Goal: Use online tool/utility: Use online tool/utility

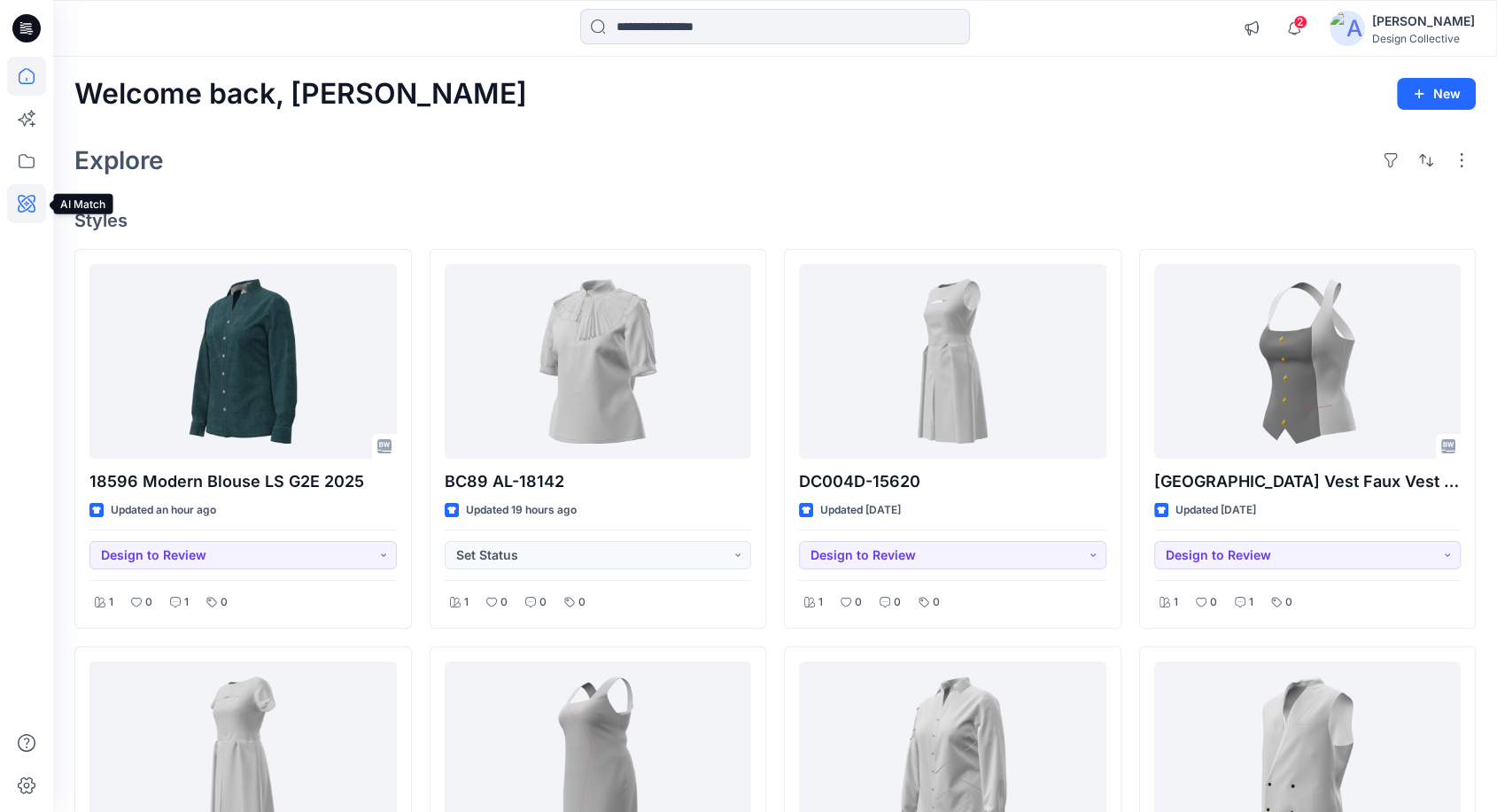
click at [29, 208] on icon at bounding box center [26, 203] width 39 height 39
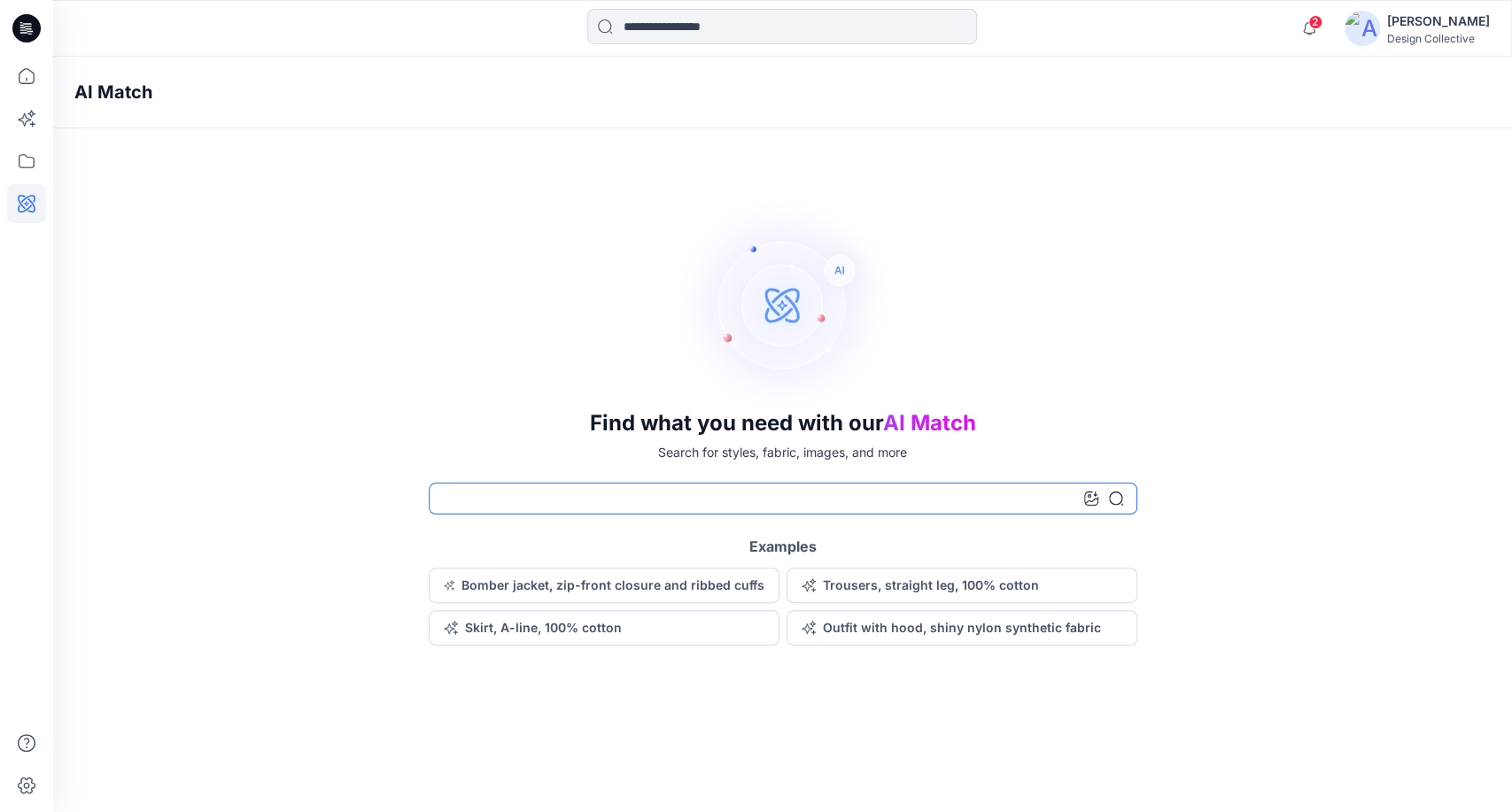
click at [631, 487] on input at bounding box center [783, 499] width 708 height 32
type input "**********"
click at [1116, 501] on icon at bounding box center [1115, 498] width 14 height 14
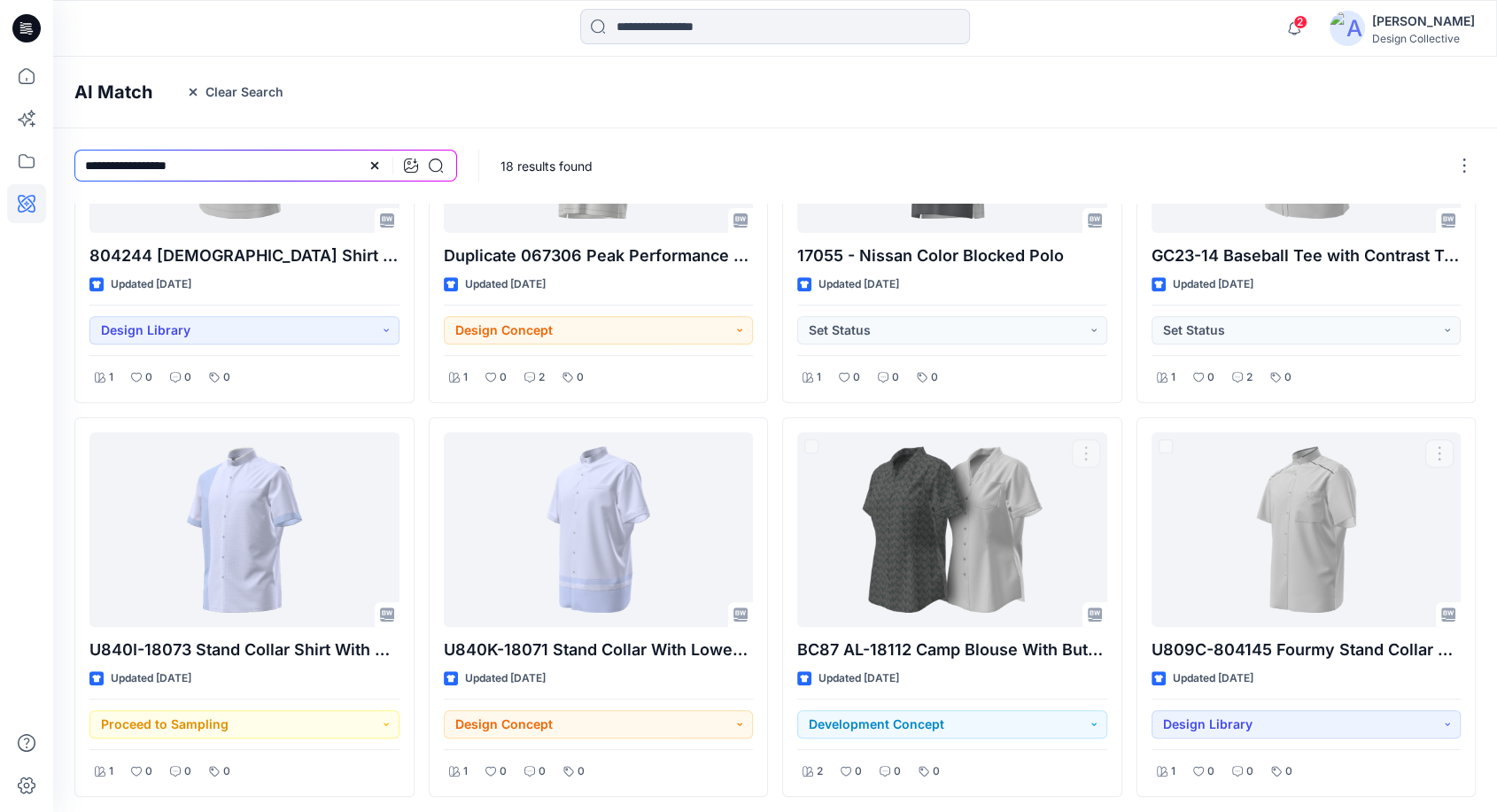
scroll to position [562, 0]
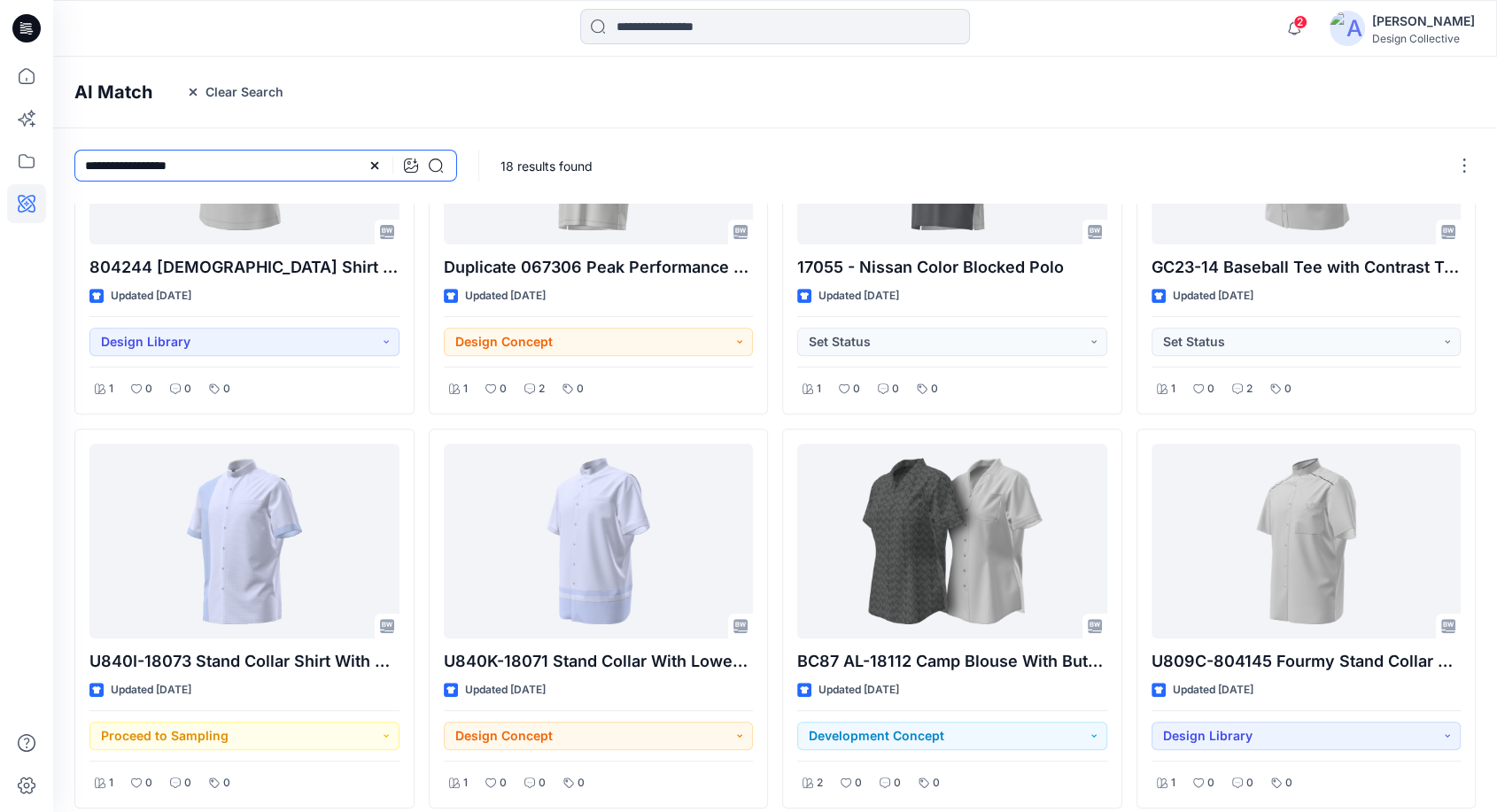
drag, startPoint x: 201, startPoint y: 170, endPoint x: 163, endPoint y: 175, distance: 38.3
click at [156, 172] on input "**********" at bounding box center [265, 165] width 382 height 32
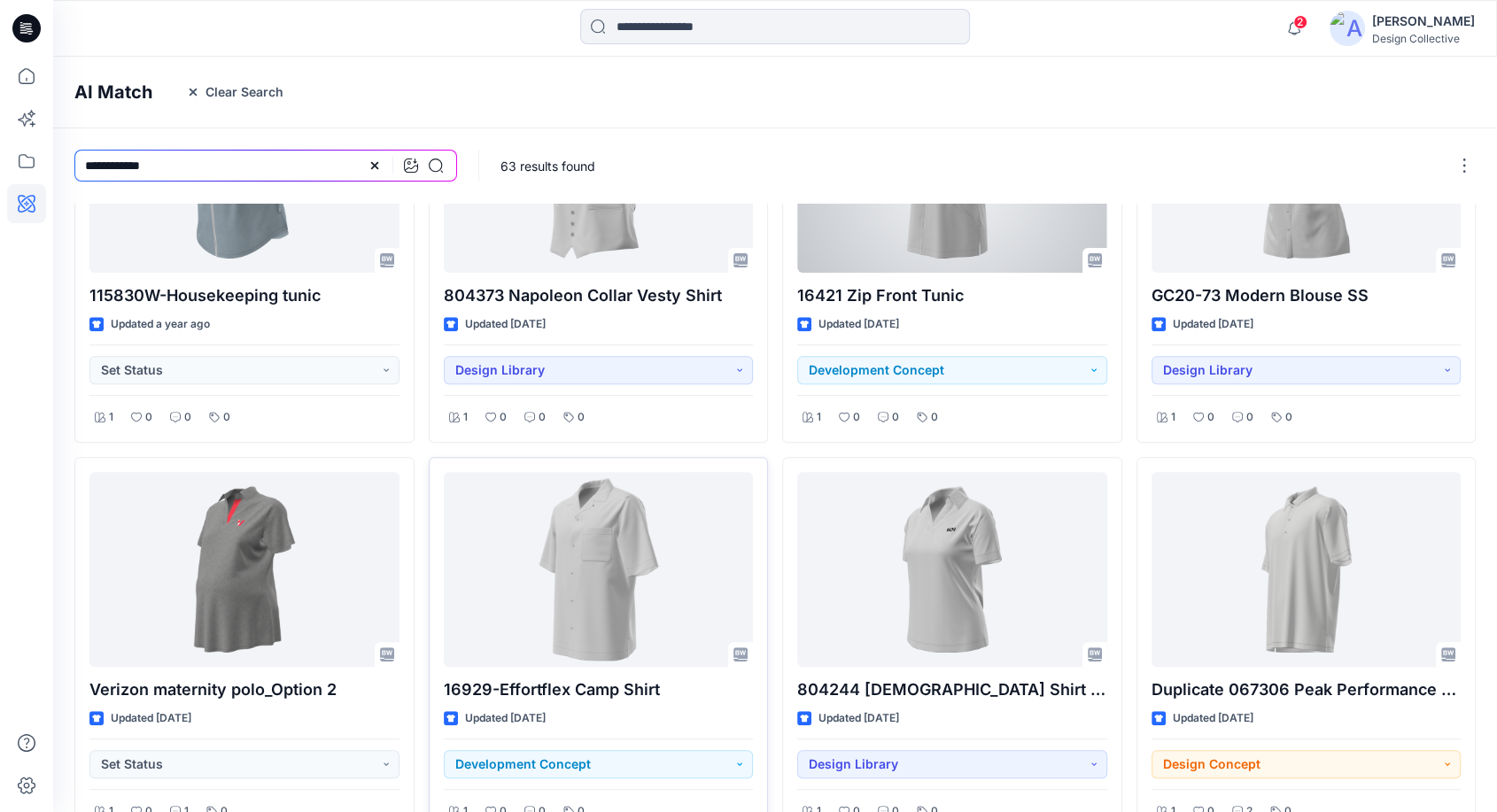
scroll to position [628, 0]
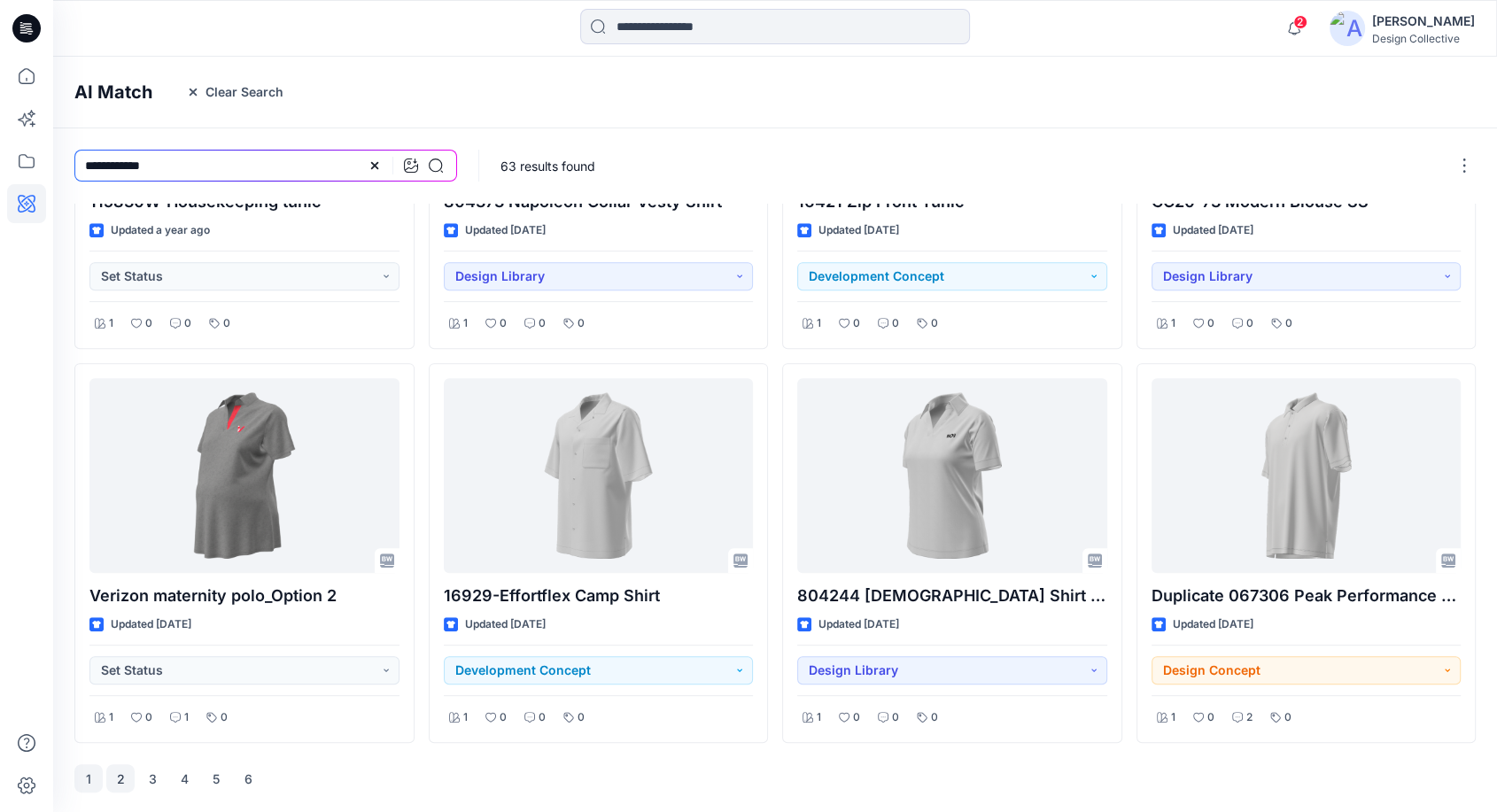
click at [123, 778] on button "2" at bounding box center [121, 779] width 29 height 29
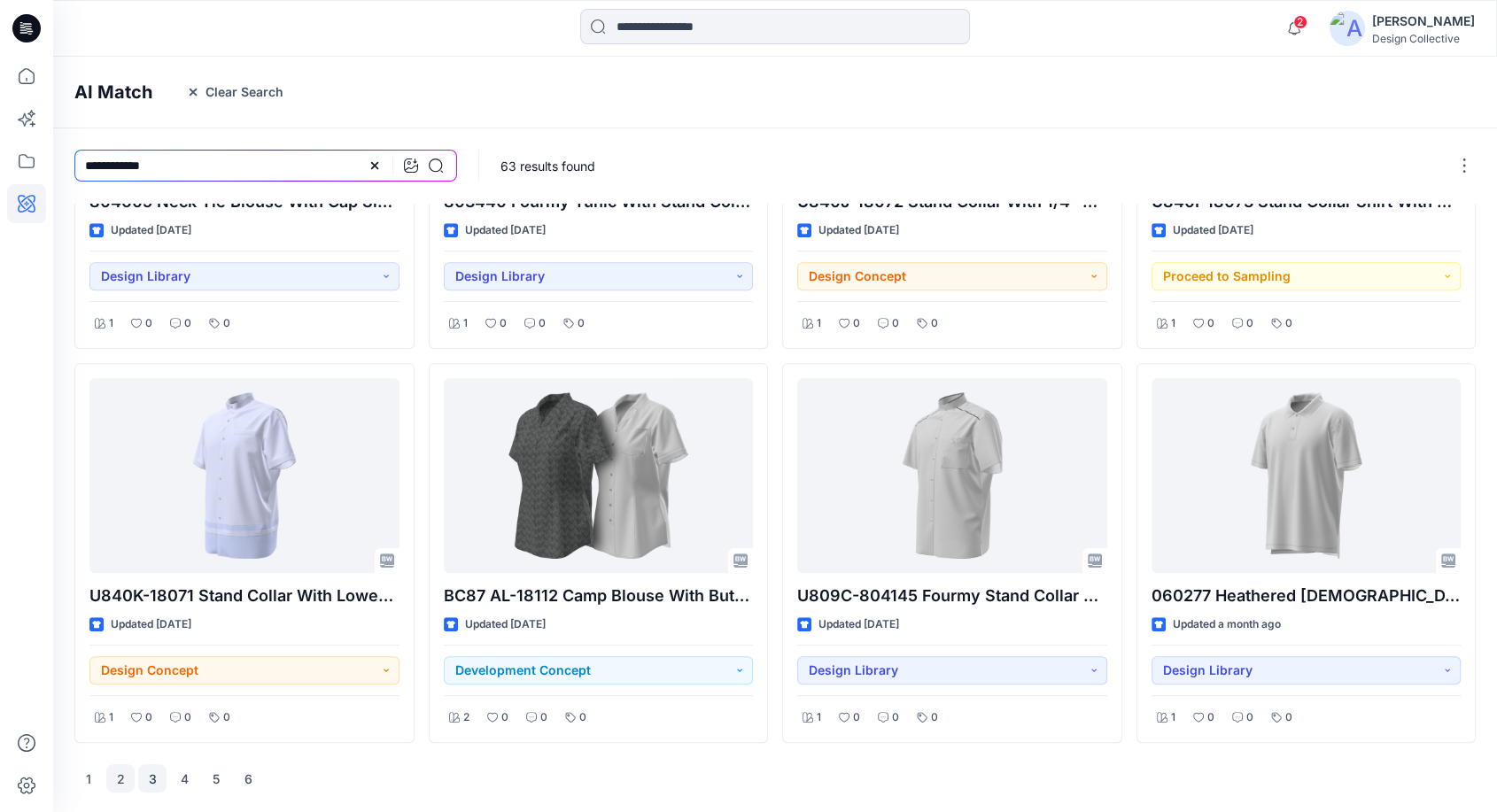
click at [144, 774] on button "3" at bounding box center [152, 779] width 29 height 29
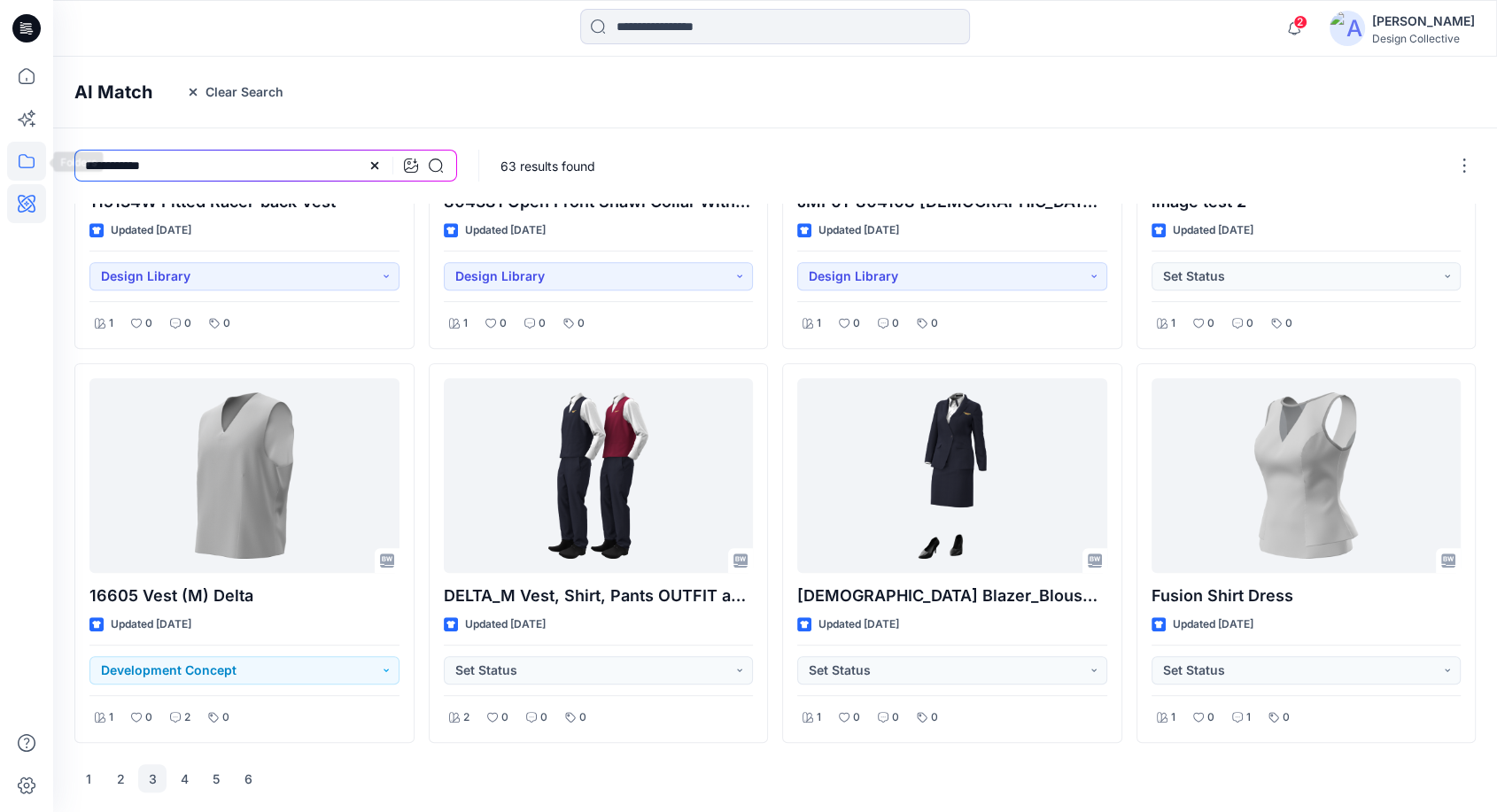
drag, startPoint x: 182, startPoint y: 166, endPoint x: 32, endPoint y: 144, distance: 151.6
click at [32, 144] on div "2 Notifications 18596 Modern Blouse LS G2E 2025 Style has been moved to G2E 202…" at bounding box center [748, 93] width 1497 height 1441
drag, startPoint x: 181, startPoint y: 162, endPoint x: 68, endPoint y: 161, distance: 113.0
click at [68, 161] on div "*****" at bounding box center [265, 165] width 425 height 74
type input "****"
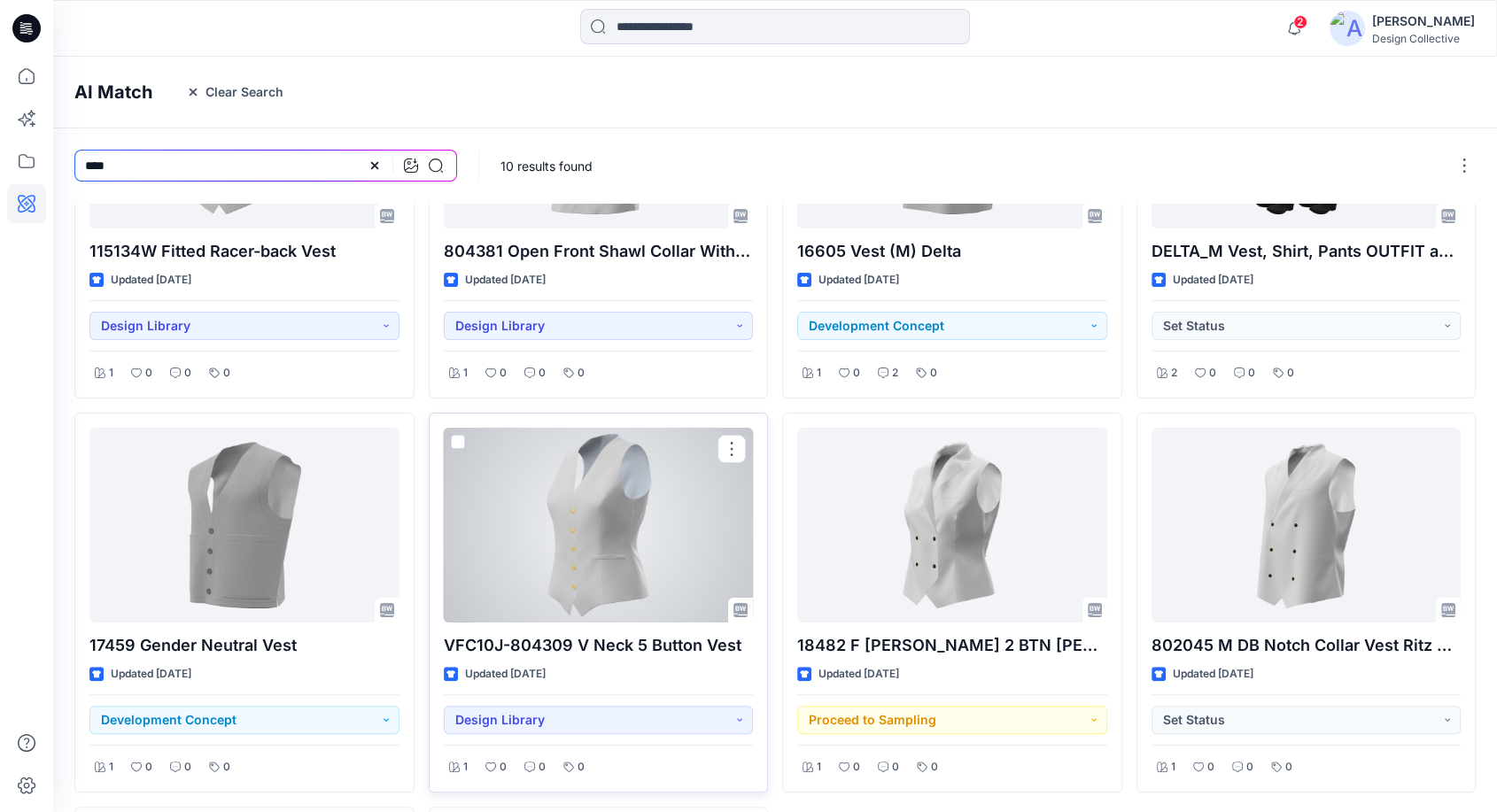
scroll to position [0, 0]
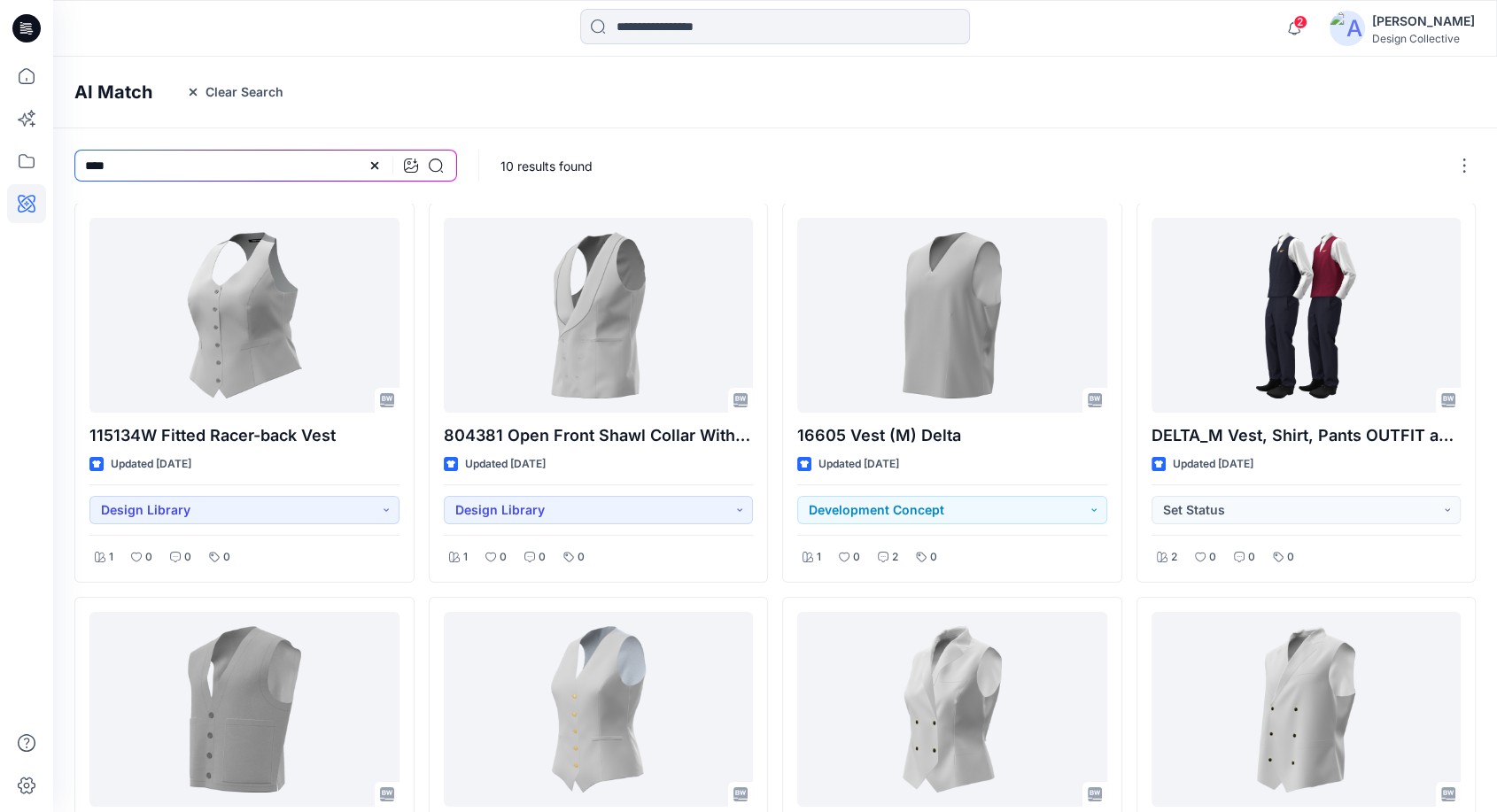
click at [657, 109] on div "AI Match Clear Search" at bounding box center [802, 92] width 1497 height 71
drag, startPoint x: 134, startPoint y: 169, endPoint x: 21, endPoint y: 172, distance: 113.0
click at [21, 172] on div "2 Notifications 18596 Modern Blouse LS G2E 2025 Style has been moved to G2E 202…" at bounding box center [748, 721] width 1497 height 1441
click at [845, 148] on div "10 results found" at bounding box center [989, 165] width 1021 height 74
click at [369, 169] on icon at bounding box center [374, 165] width 14 height 14
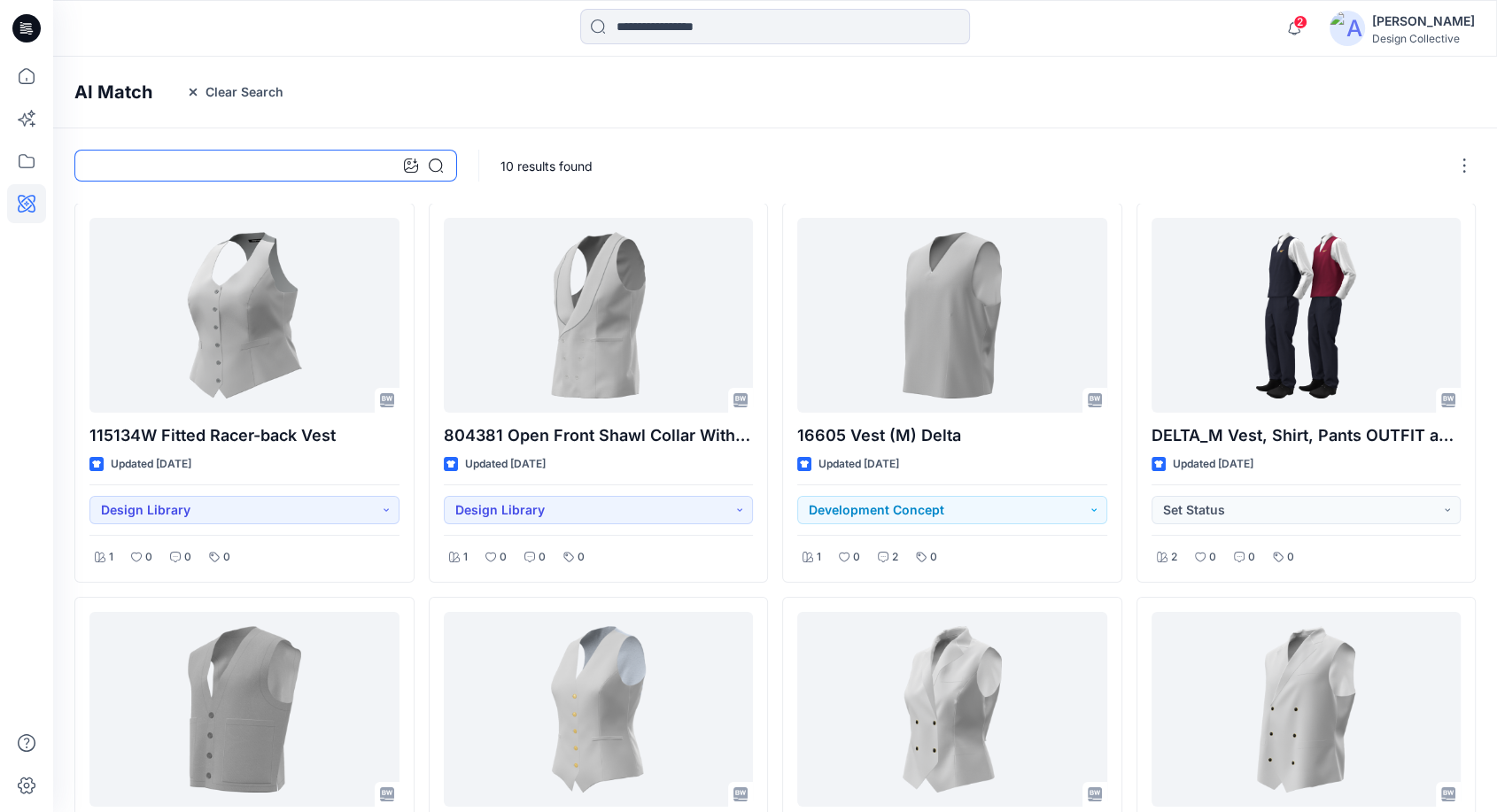
click at [175, 166] on input at bounding box center [265, 165] width 382 height 32
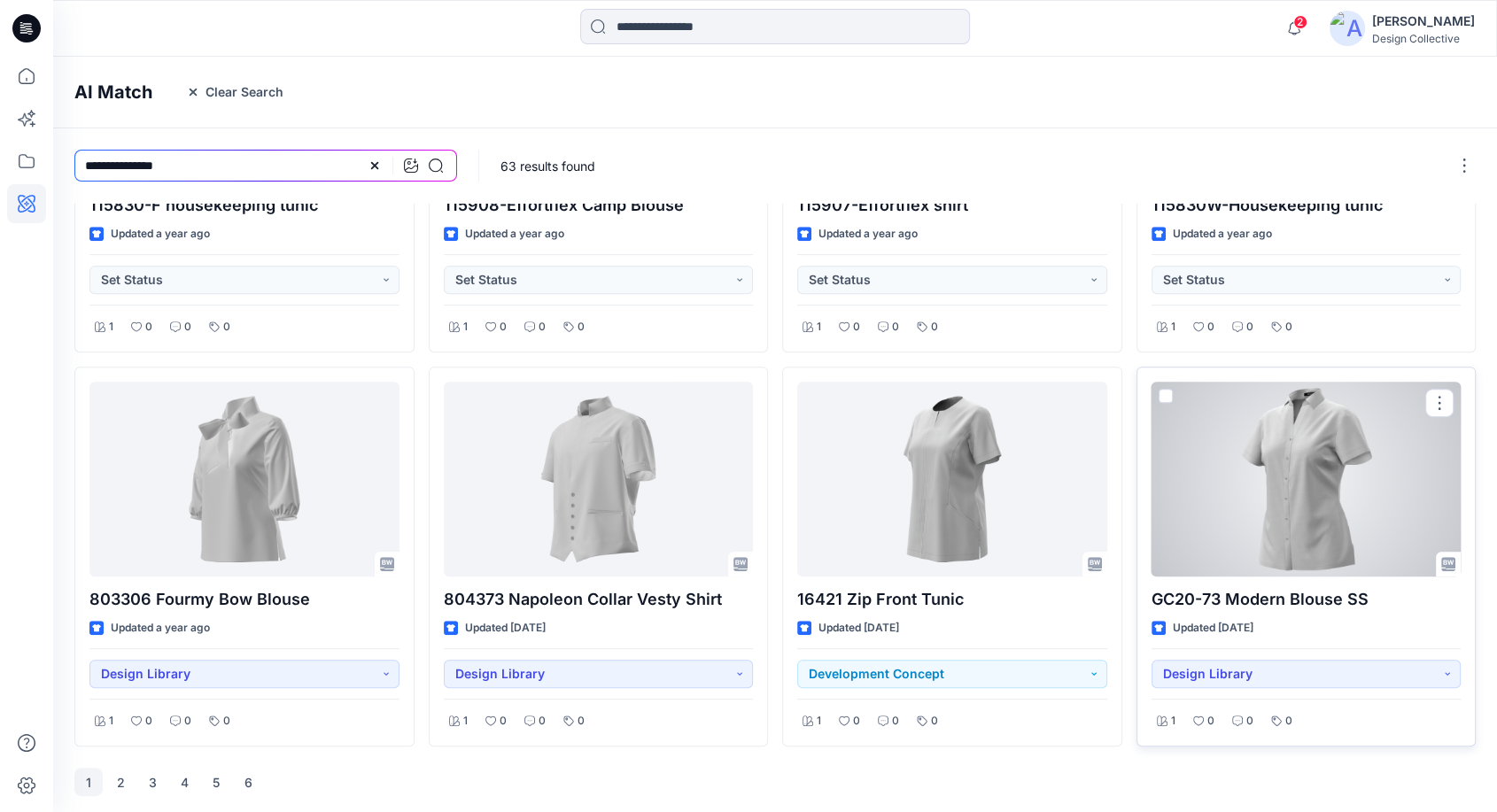
scroll to position [628, 0]
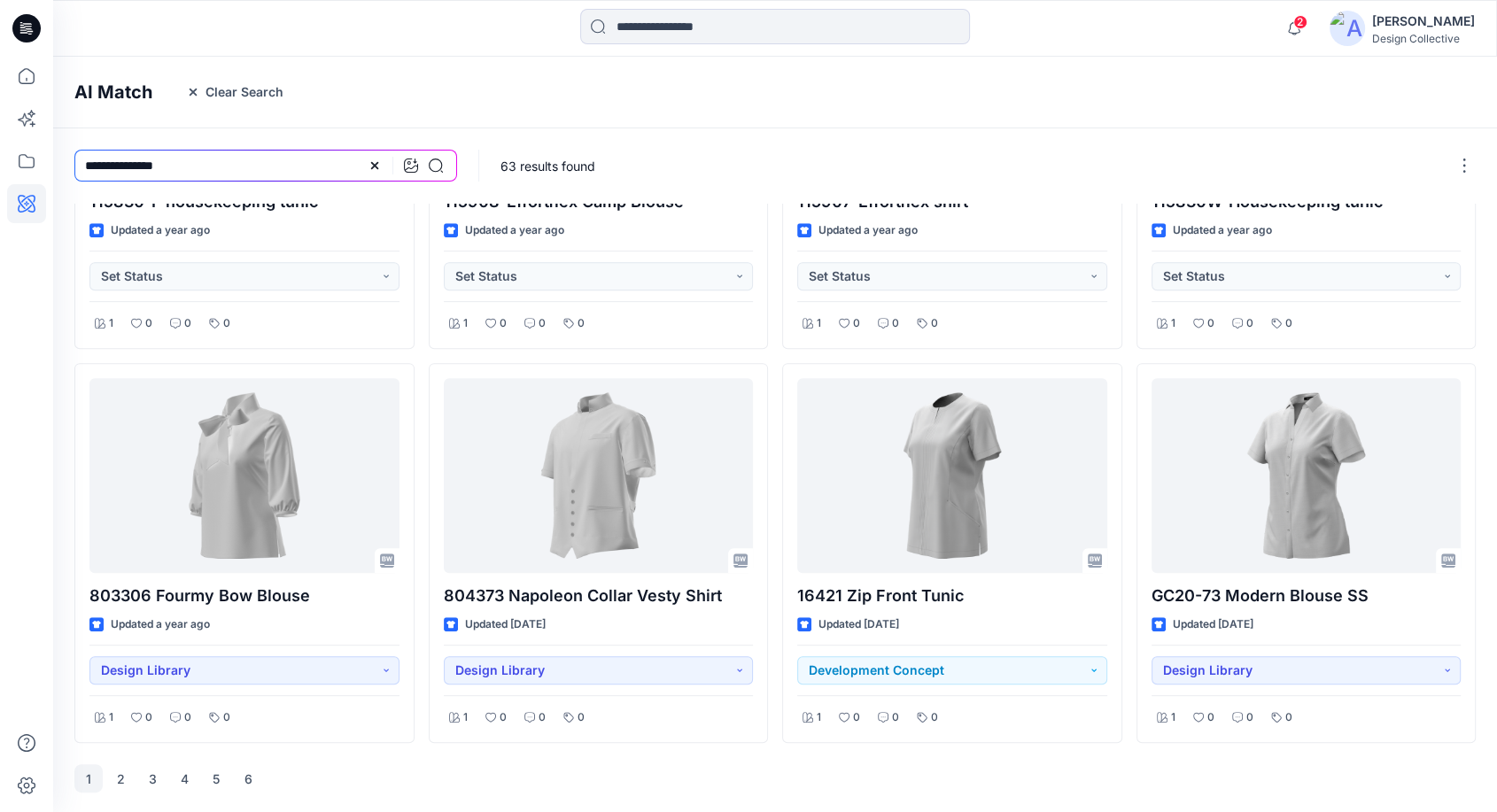
drag, startPoint x: 128, startPoint y: 161, endPoint x: 59, endPoint y: 168, distance: 69.4
click at [59, 168] on div "**********" at bounding box center [265, 165] width 425 height 74
type input "******"
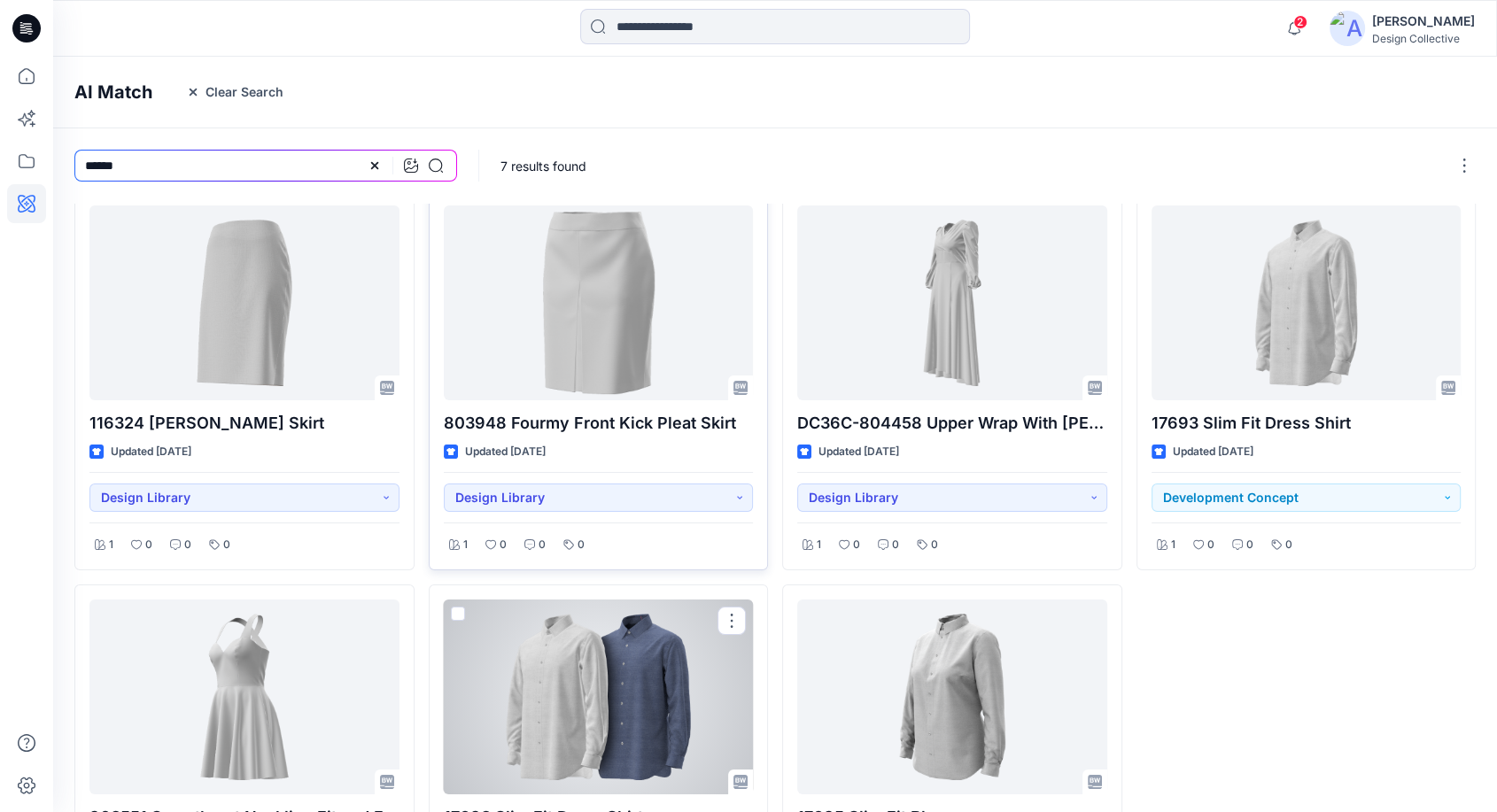
scroll to position [0, 0]
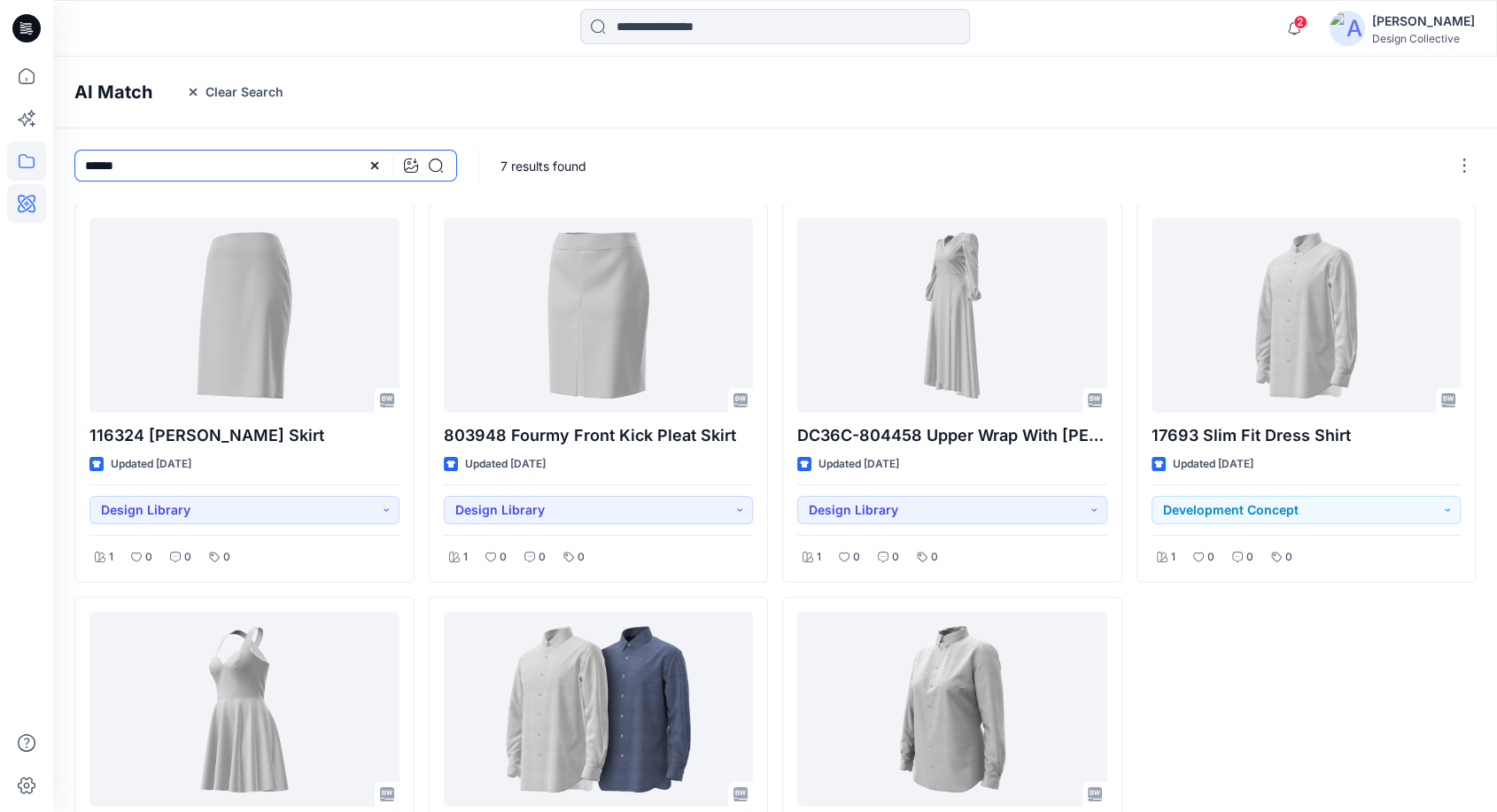
drag, startPoint x: 160, startPoint y: 161, endPoint x: 35, endPoint y: 160, distance: 125.0
click at [35, 160] on div "2 Notifications 18596 Modern Blouse LS G2E 2025 Style has been moved to G2E 202…" at bounding box center [748, 524] width 1497 height 1048
type input "**********"
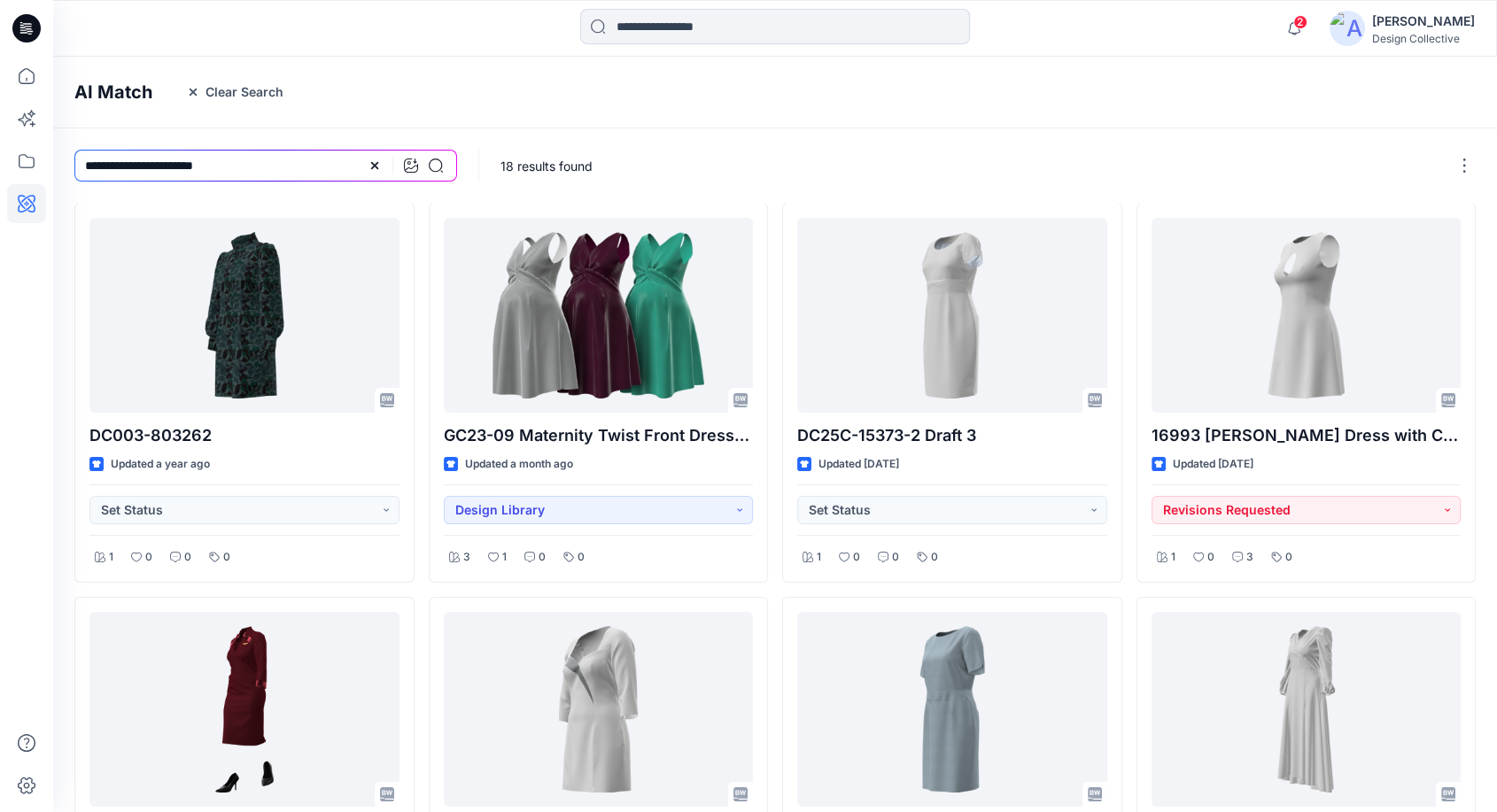
drag, startPoint x: 241, startPoint y: 174, endPoint x: 7, endPoint y: 133, distance: 237.6
click at [7, 132] on div "2 Notifications 18596 Modern Blouse LS G2E 2025 Style has been moved to G2E 202…" at bounding box center [748, 721] width 1497 height 1441
click at [506, 91] on div "AI Match Clear Search" at bounding box center [802, 92] width 1497 height 71
click at [20, 200] on icon at bounding box center [26, 203] width 39 height 39
click at [413, 171] on icon at bounding box center [411, 165] width 14 height 14
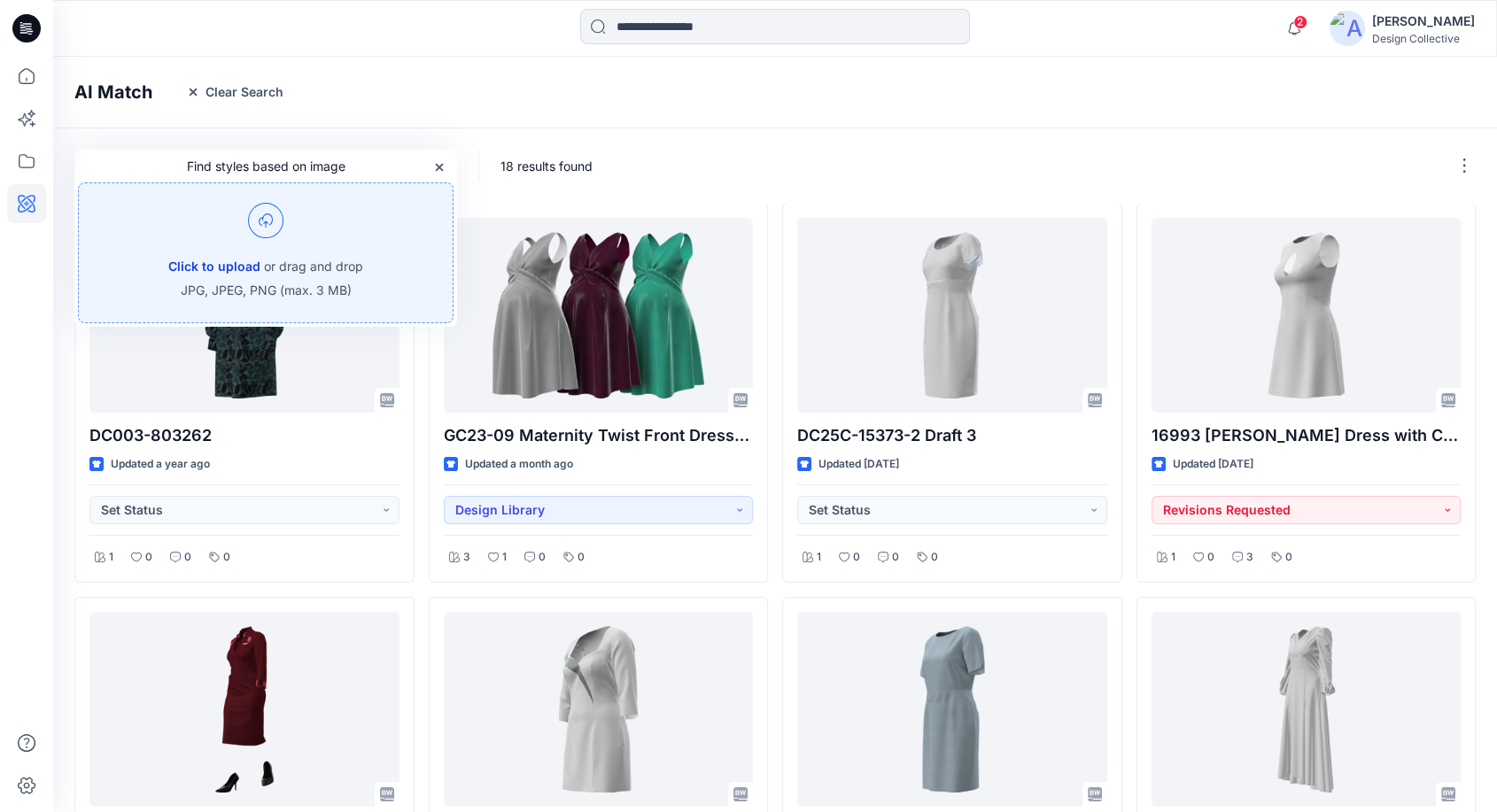
click at [219, 263] on button "Click to upload" at bounding box center [214, 266] width 92 height 21
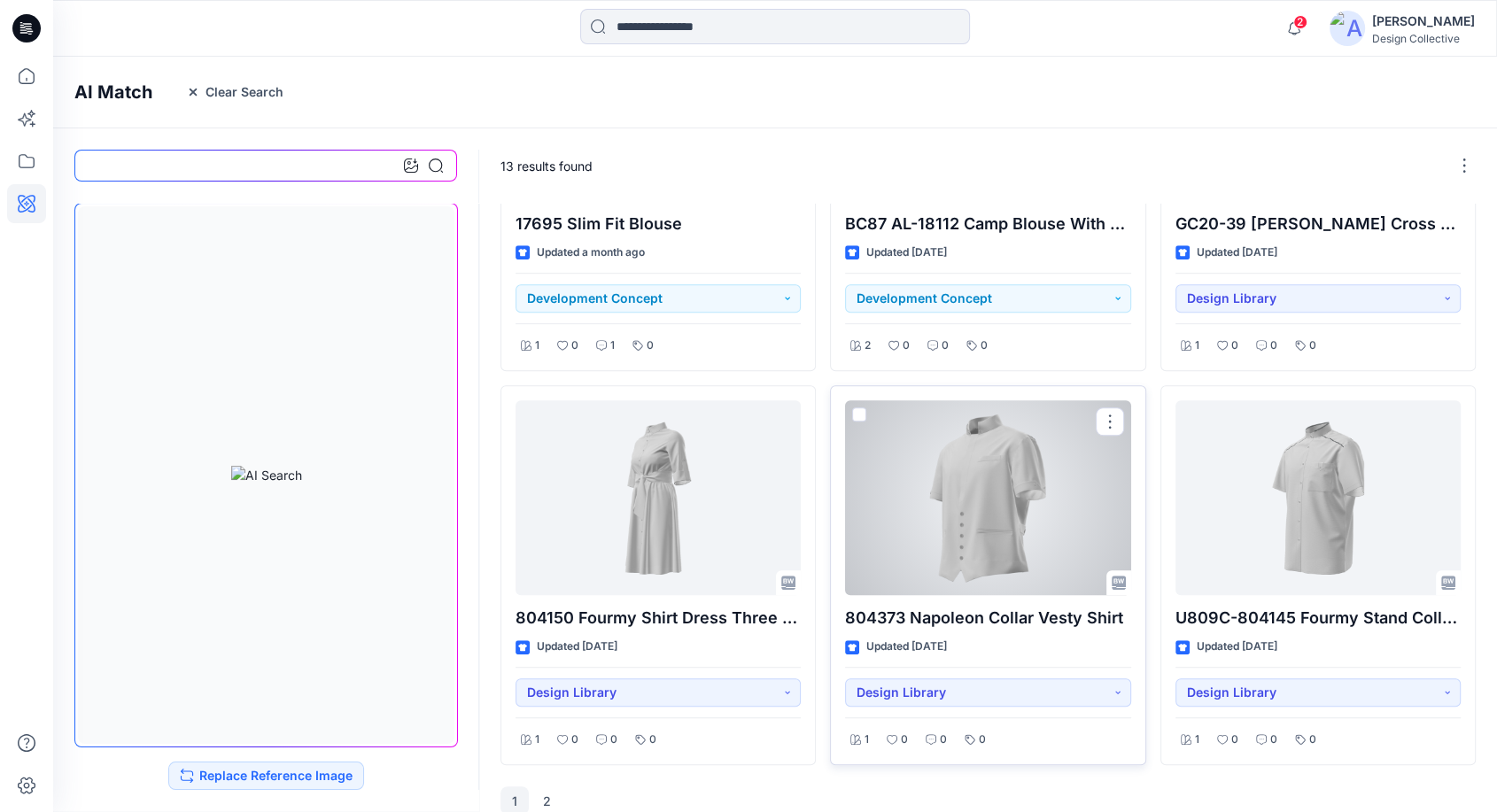
scroll to position [1022, 0]
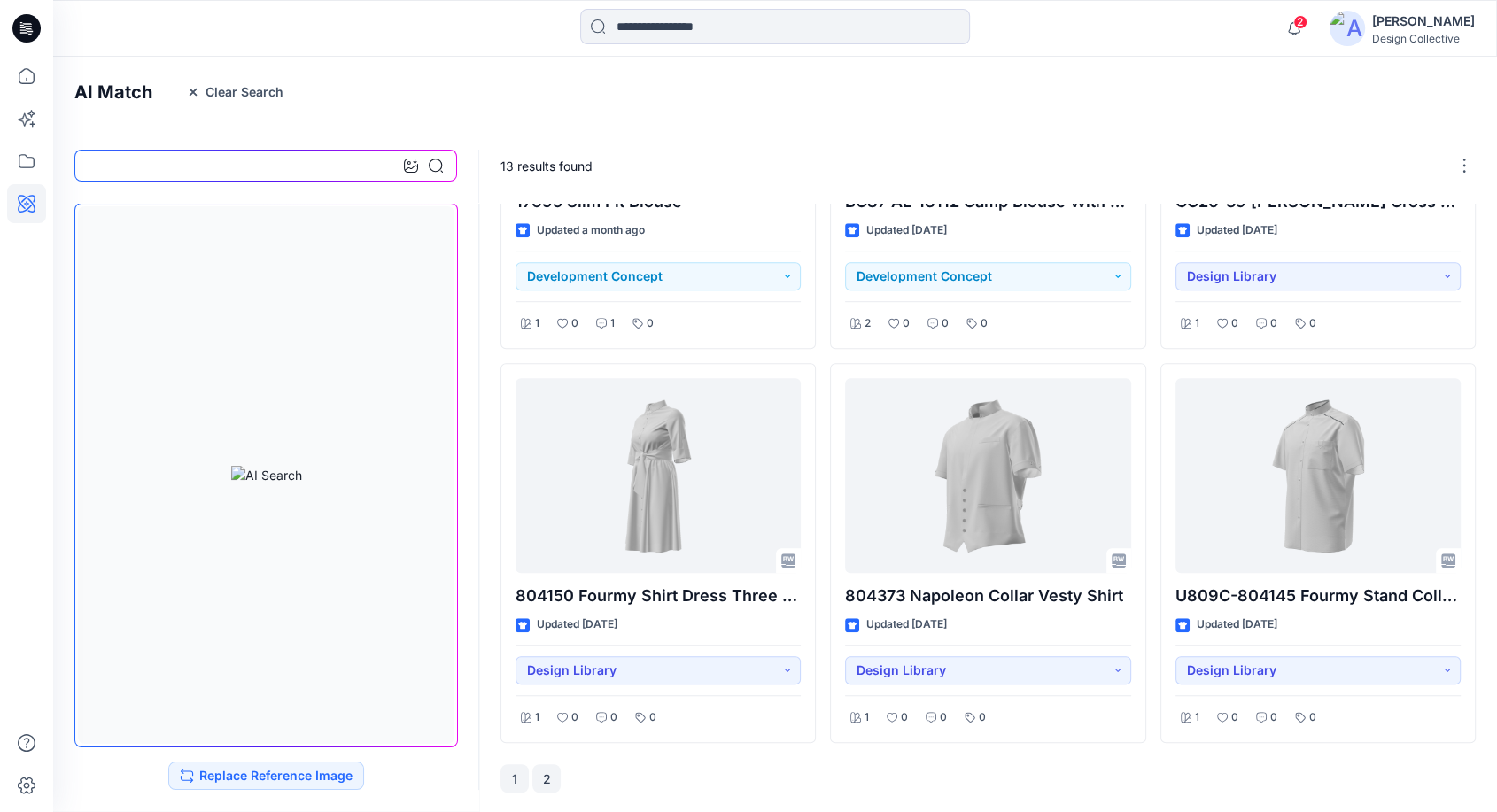
click at [551, 778] on button "2" at bounding box center [547, 779] width 29 height 29
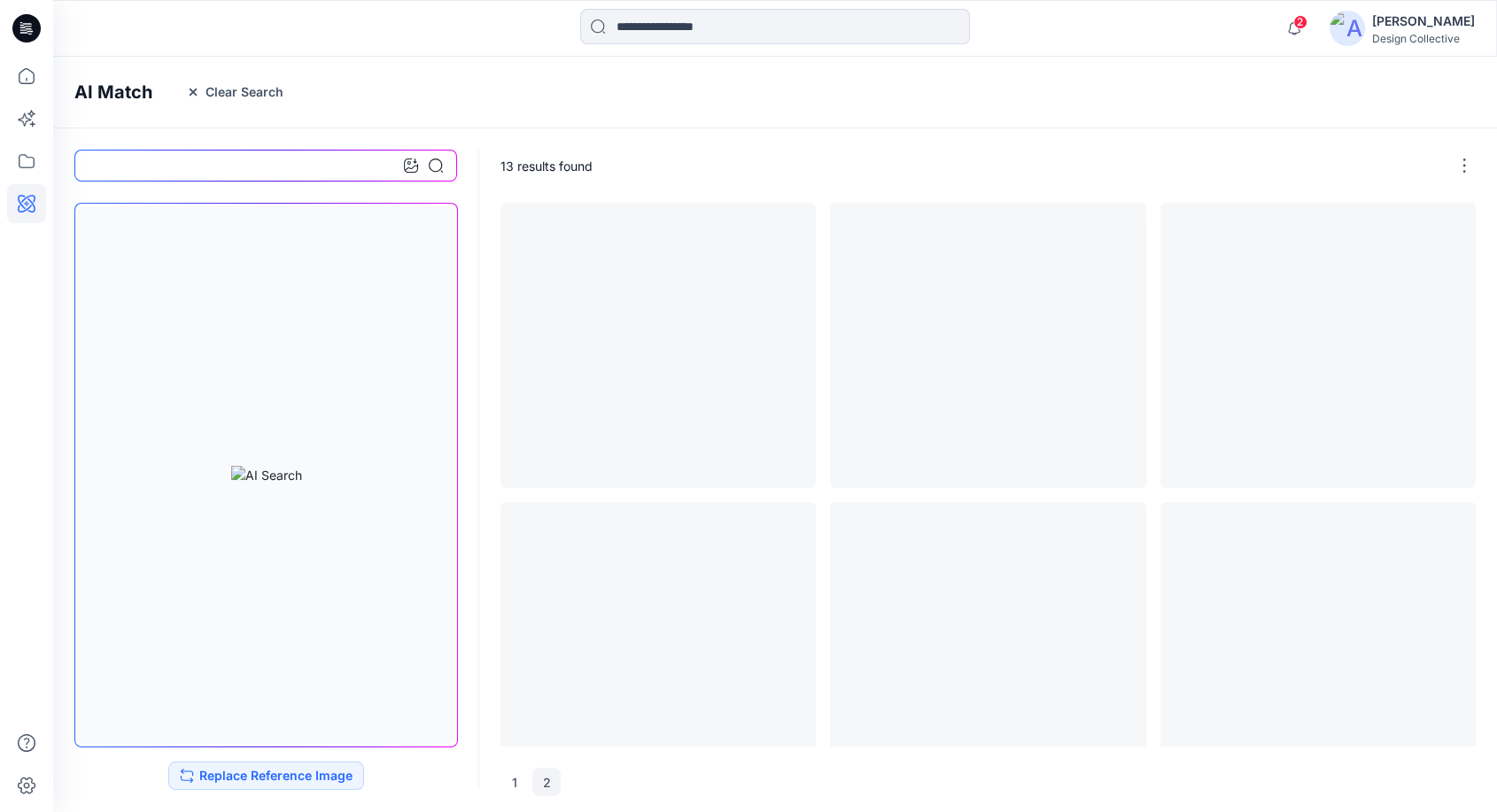
scroll to position [0, 0]
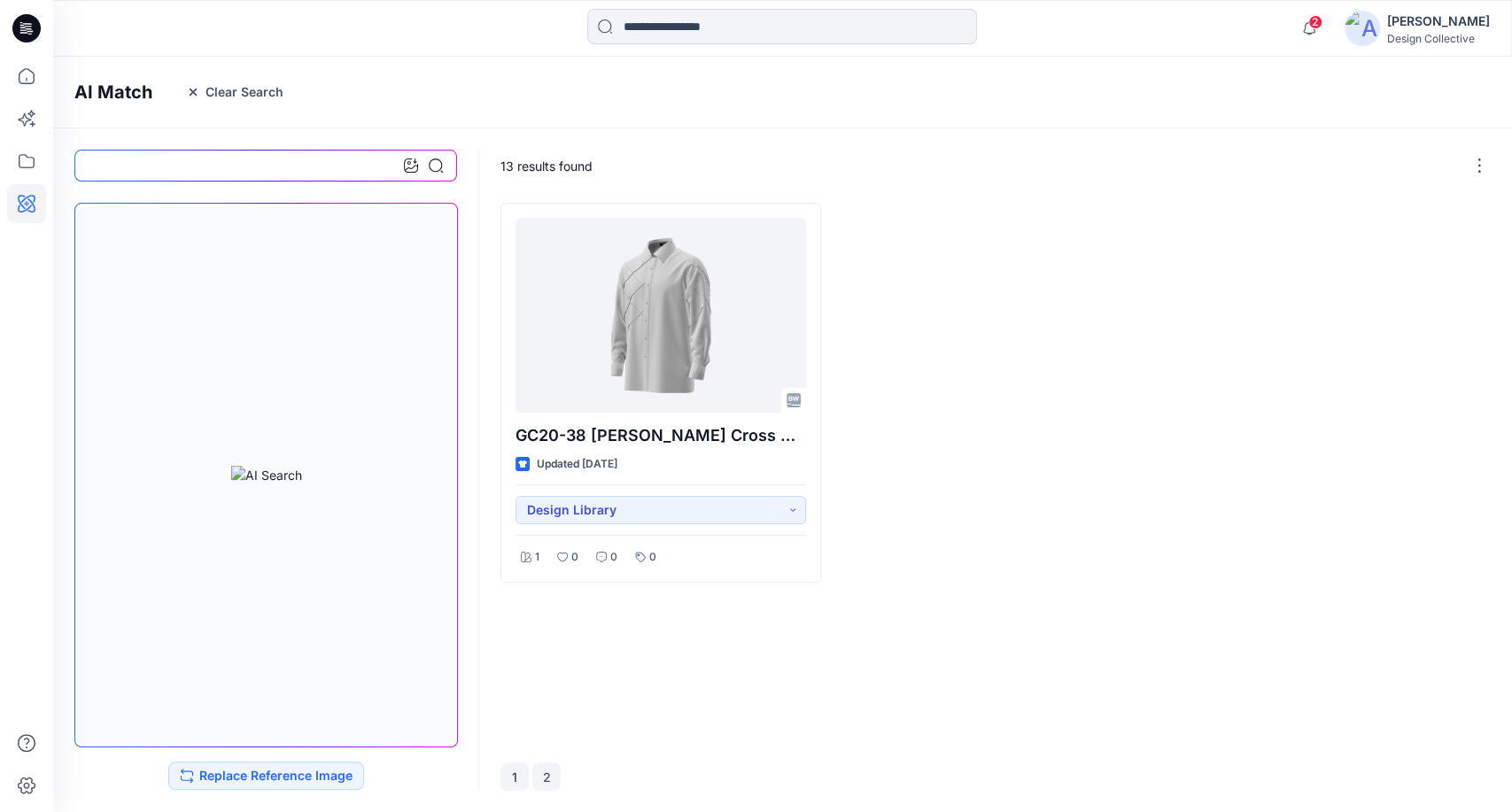
click at [513, 774] on button "1" at bounding box center [514, 777] width 29 height 29
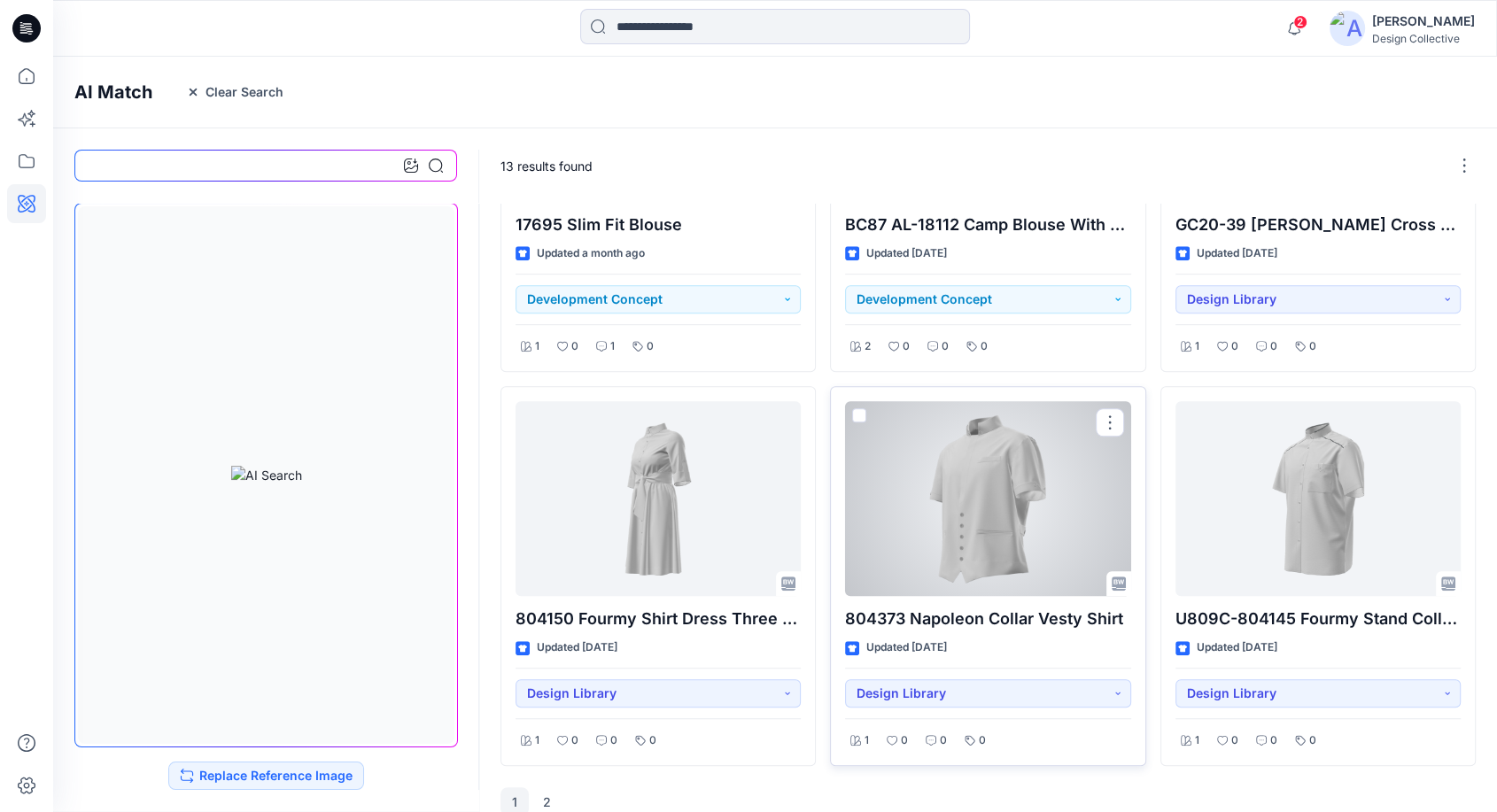
scroll to position [1022, 0]
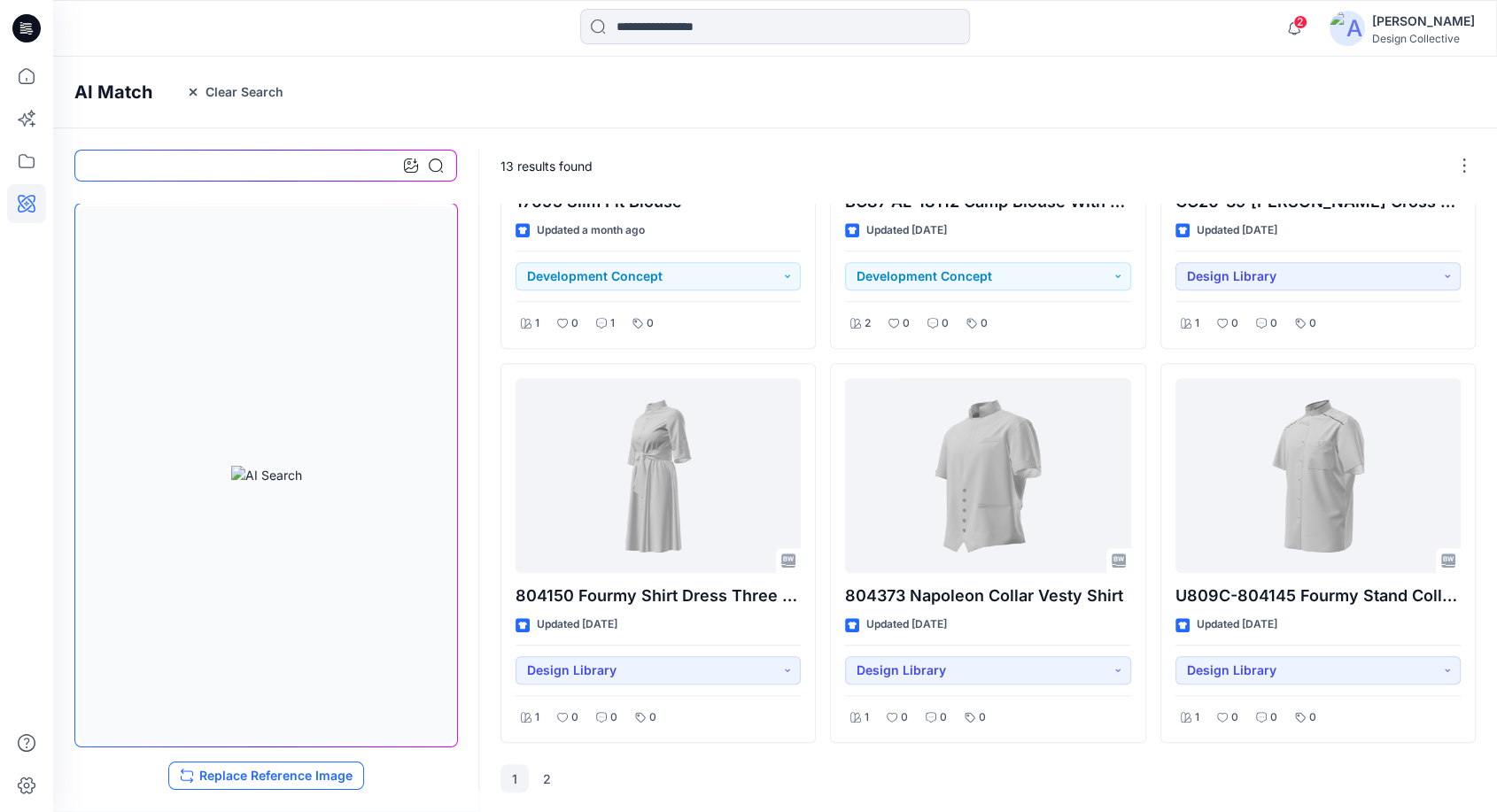
click at [300, 771] on button "Replace Reference Image" at bounding box center [266, 776] width 196 height 29
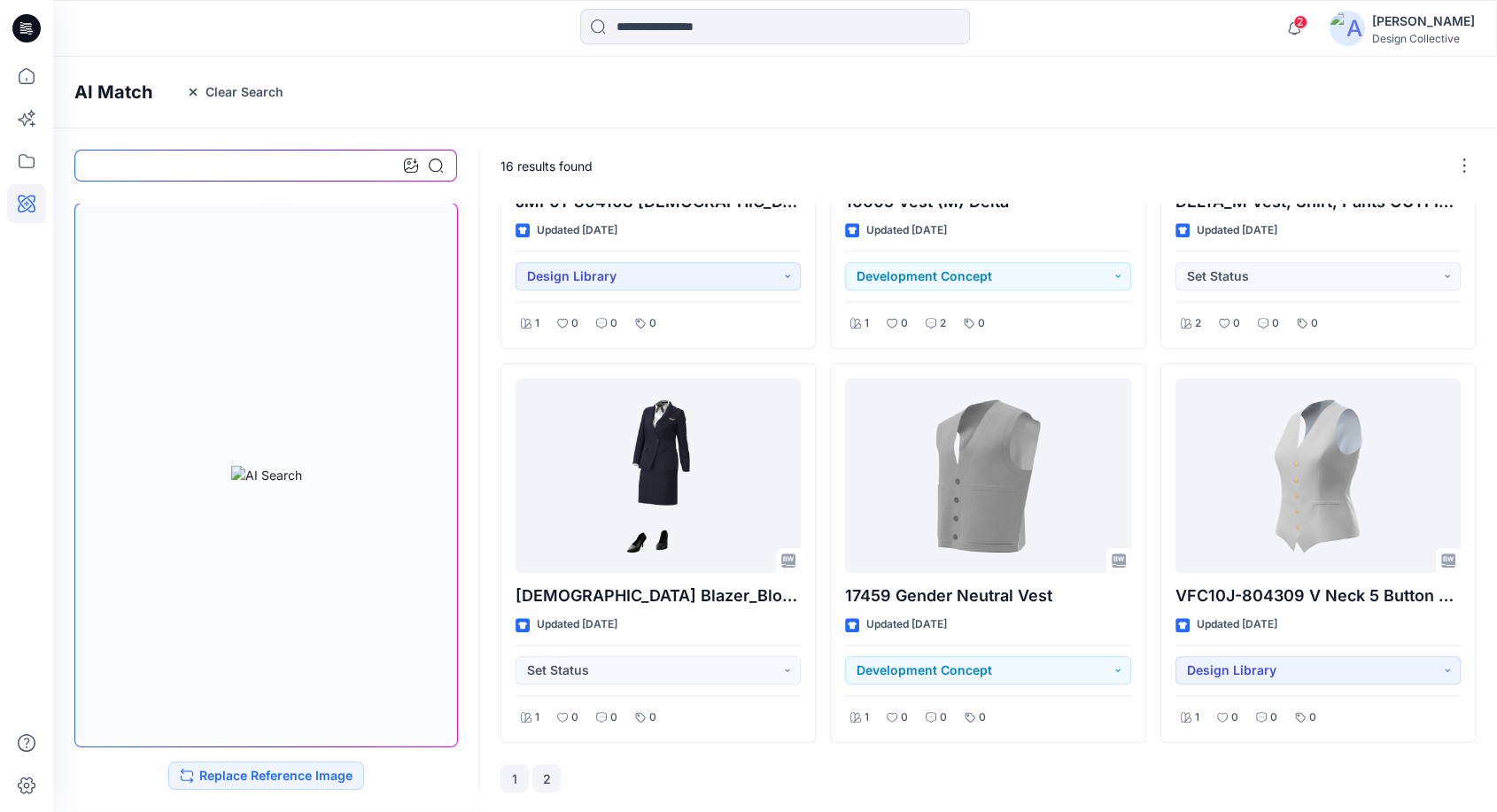
click at [550, 776] on button "2" at bounding box center [547, 779] width 29 height 29
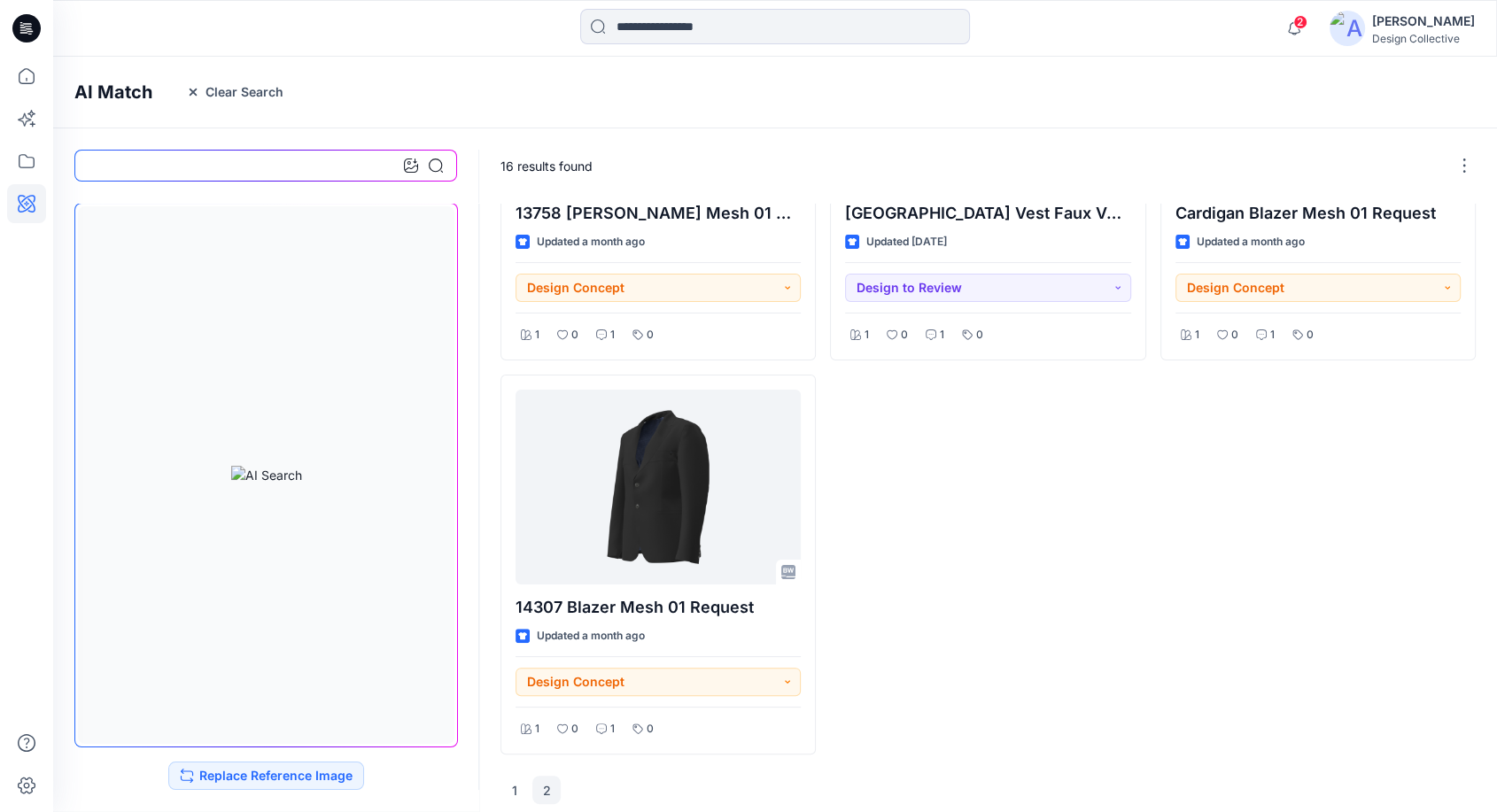
scroll to position [234, 0]
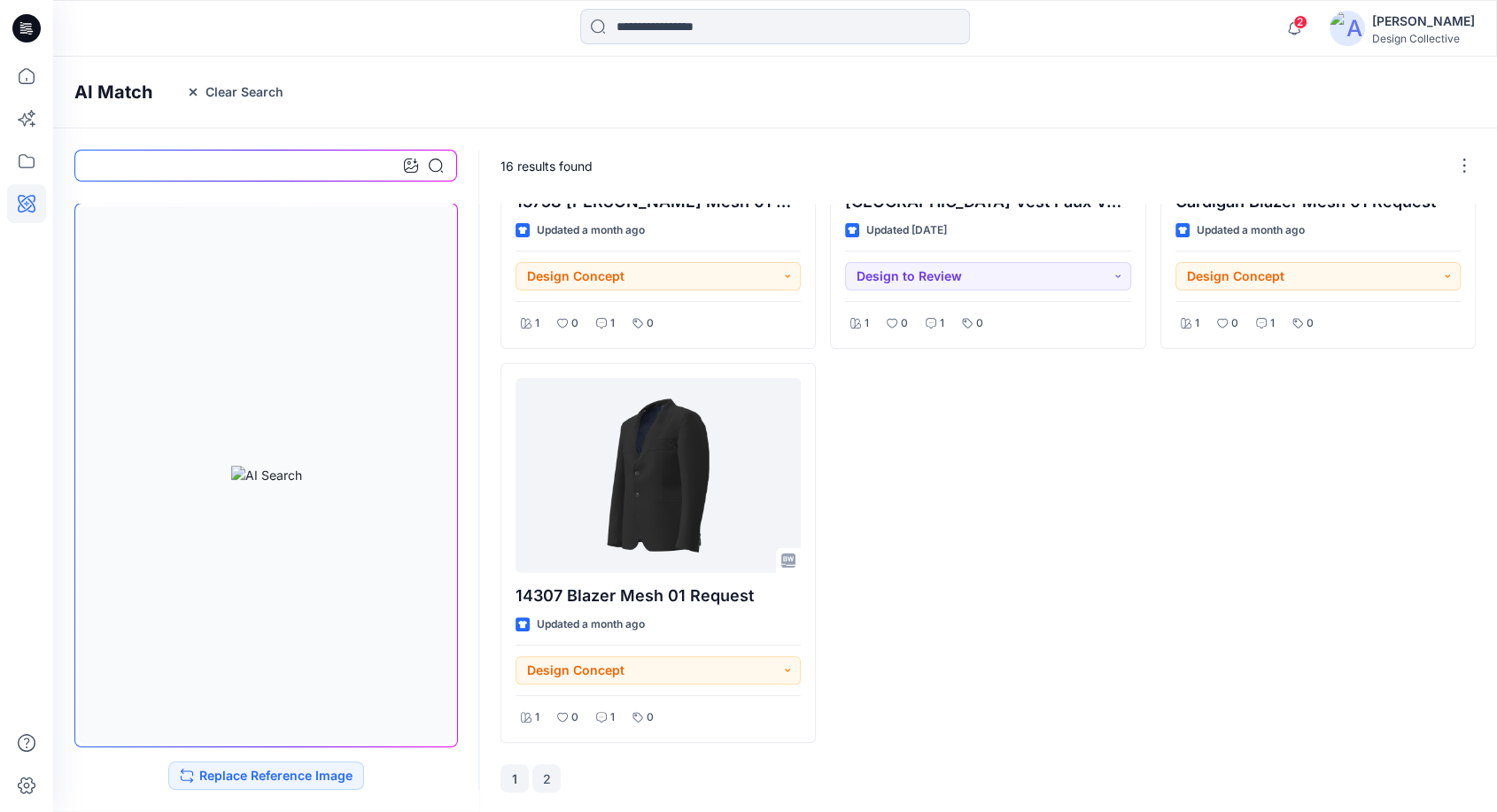
click at [521, 781] on button "1" at bounding box center [515, 779] width 29 height 29
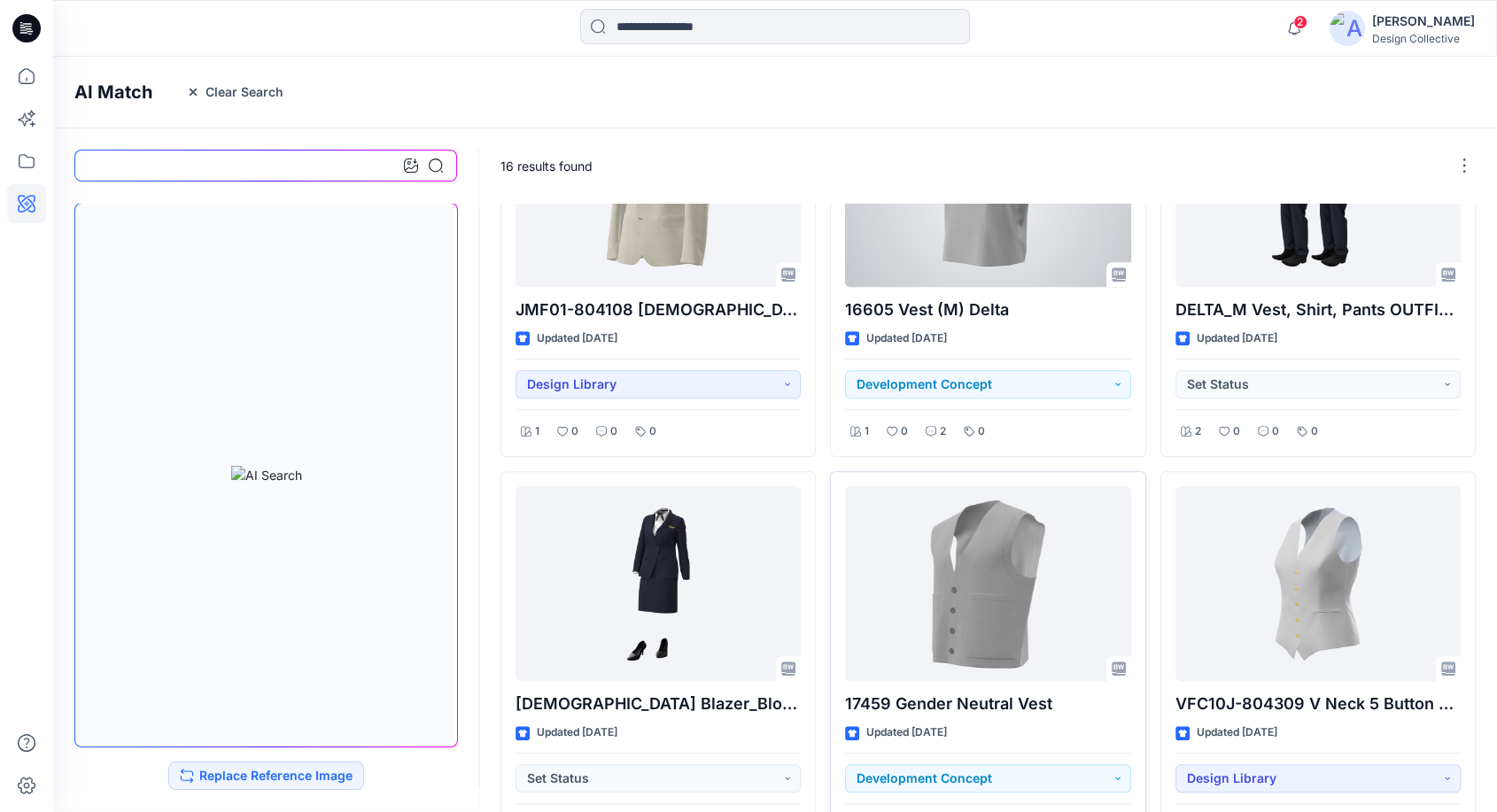
scroll to position [1022, 0]
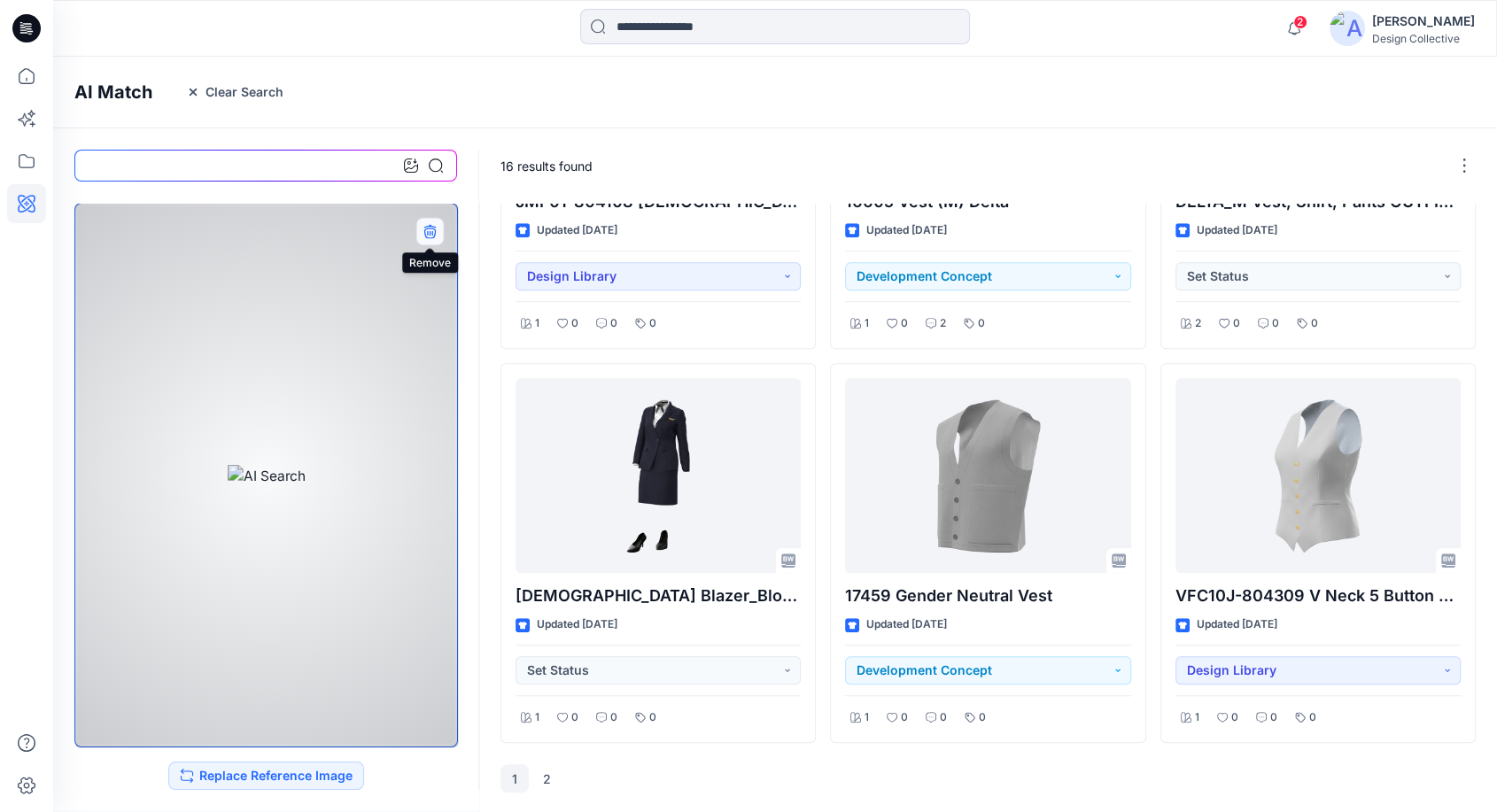
click at [425, 231] on icon "button" at bounding box center [429, 231] width 14 height 14
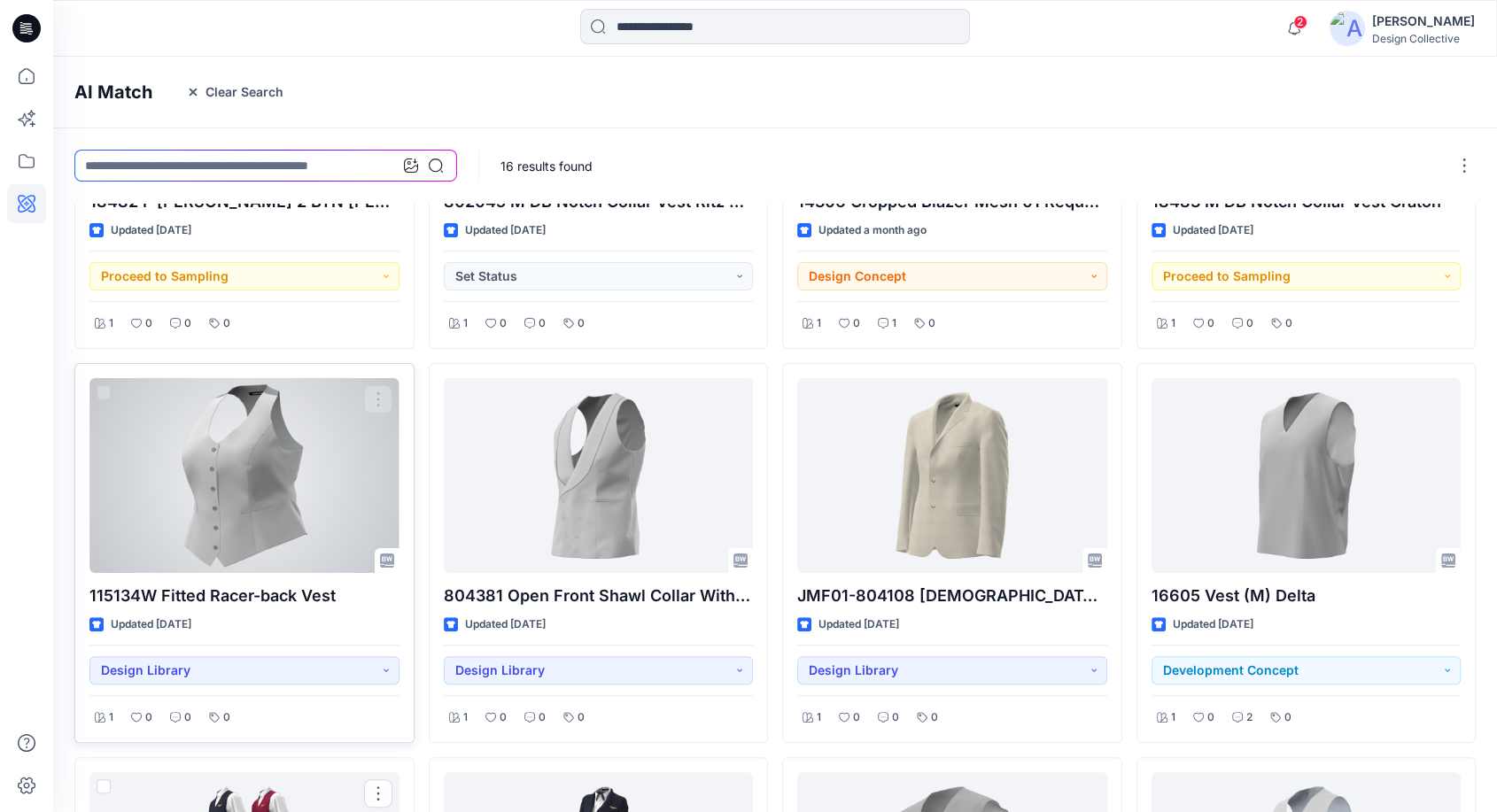
scroll to position [0, 0]
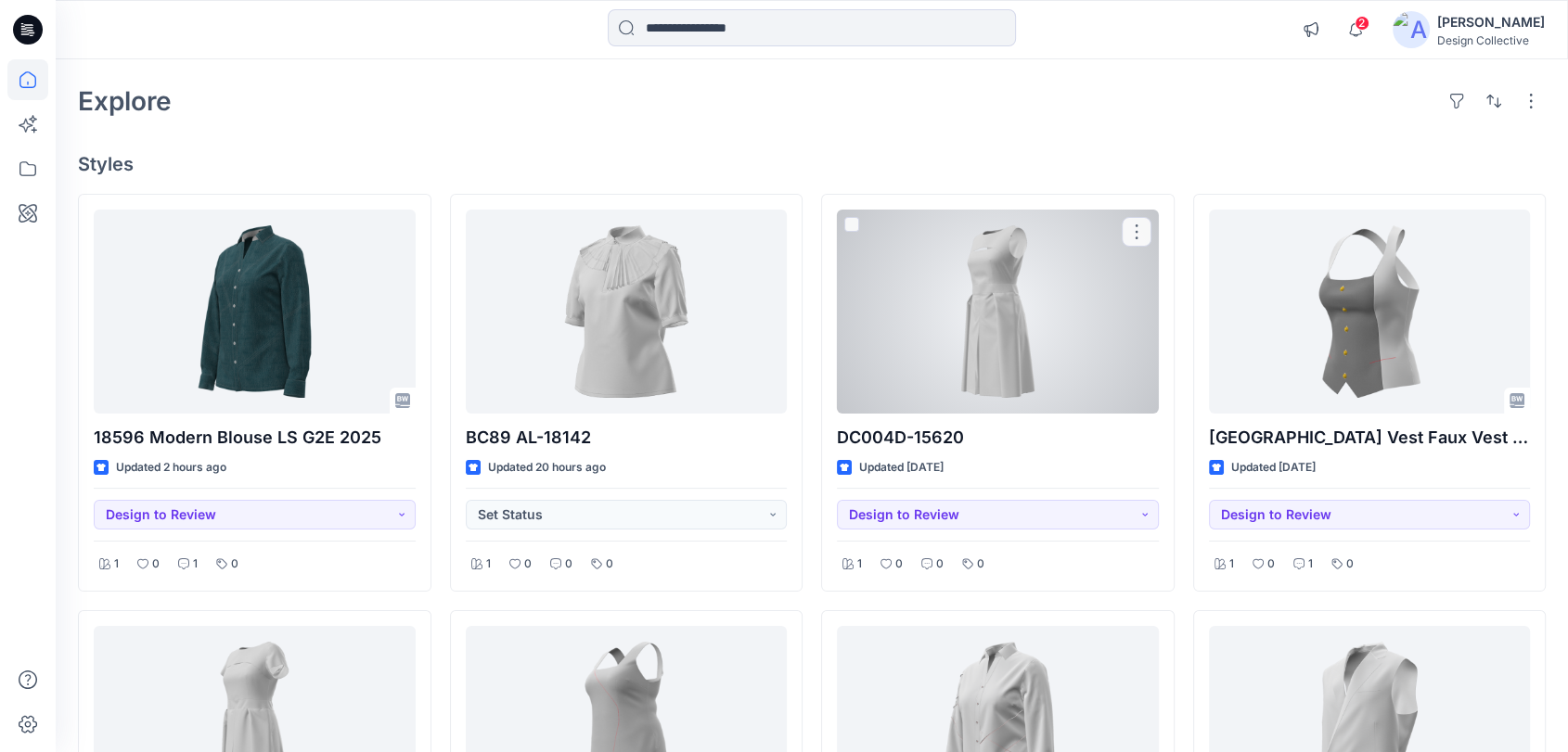
scroll to position [68, 0]
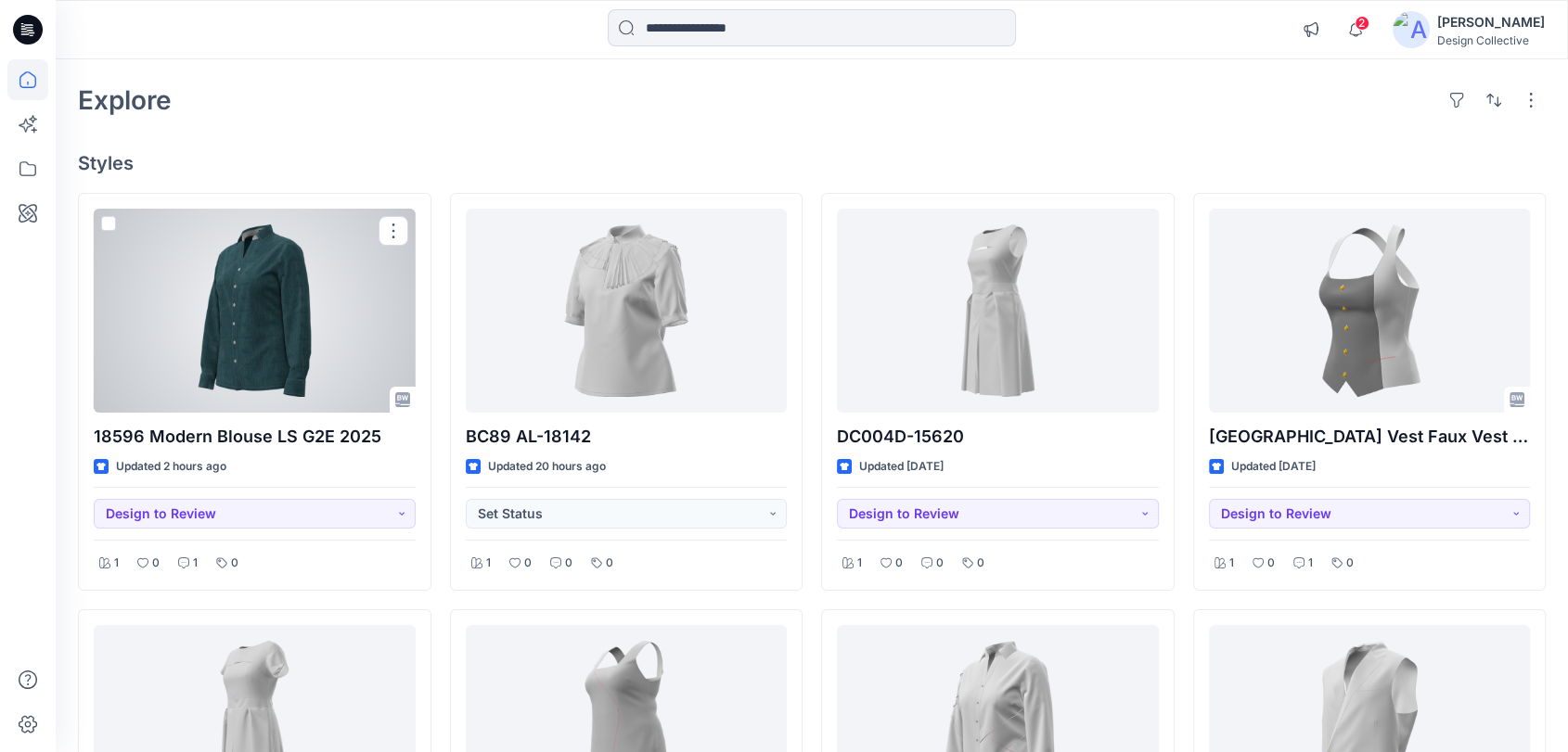
click at [283, 305] on div at bounding box center [254, 311] width 322 height 204
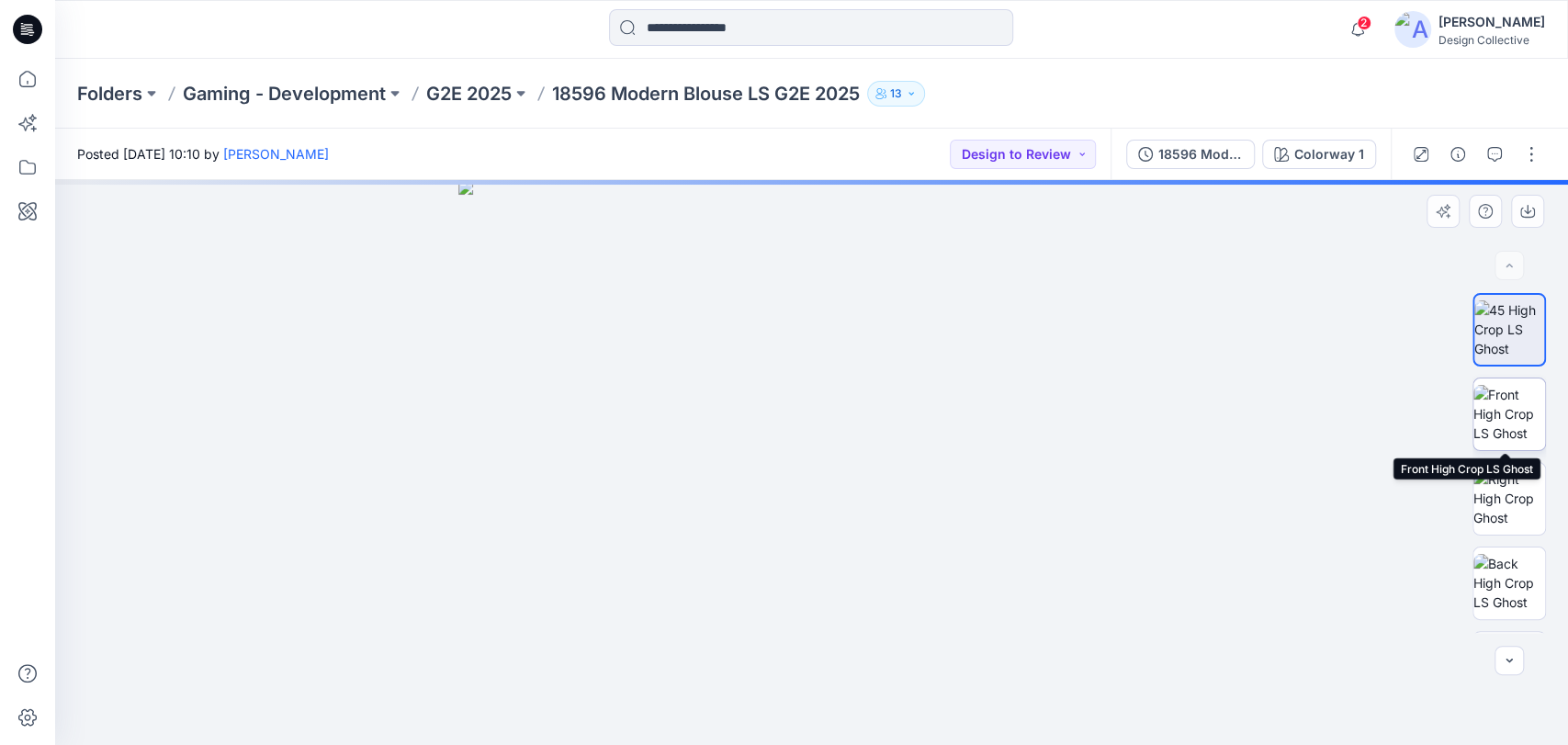
click at [1493, 418] on img at bounding box center [1509, 413] width 72 height 58
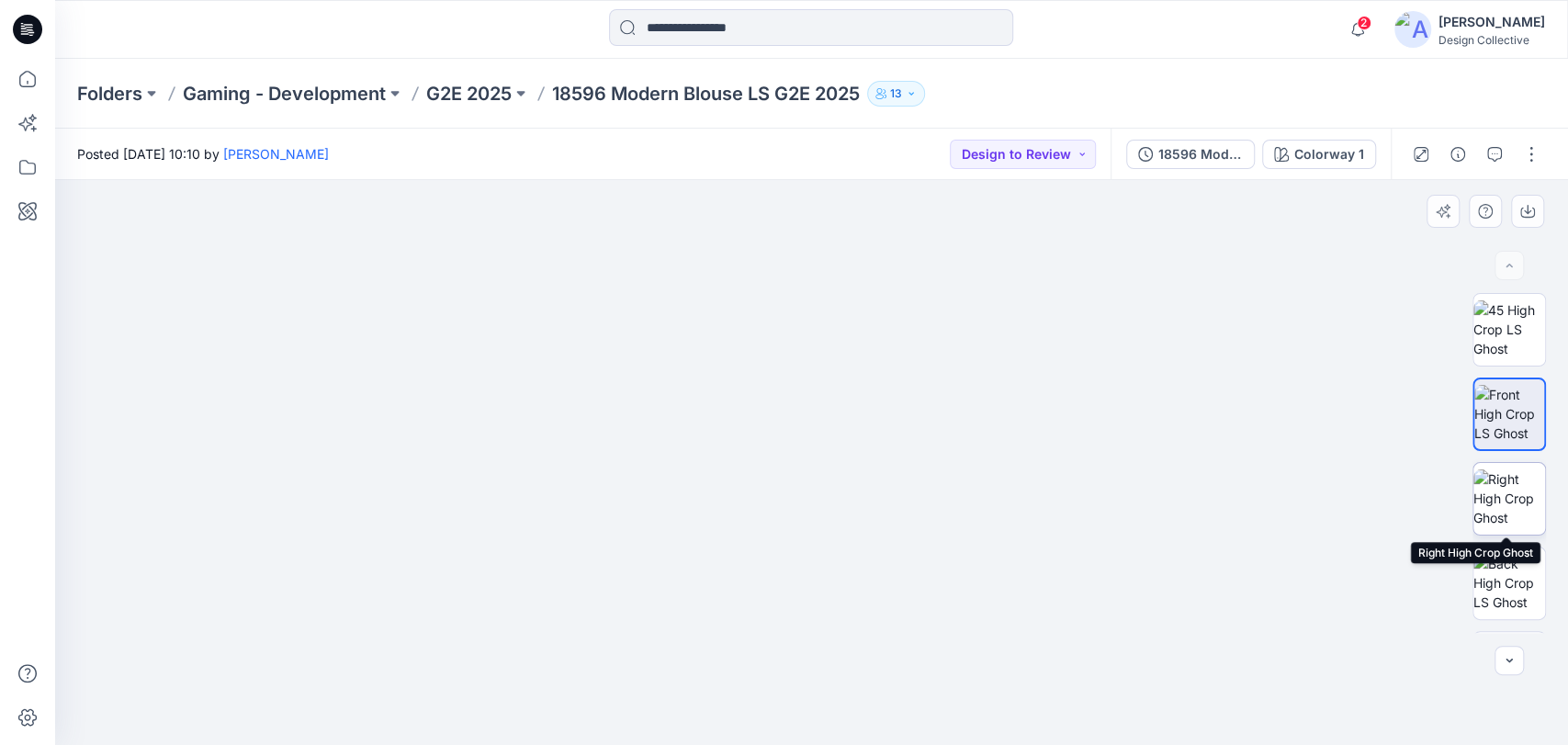
click at [1500, 508] on img at bounding box center [1509, 498] width 72 height 58
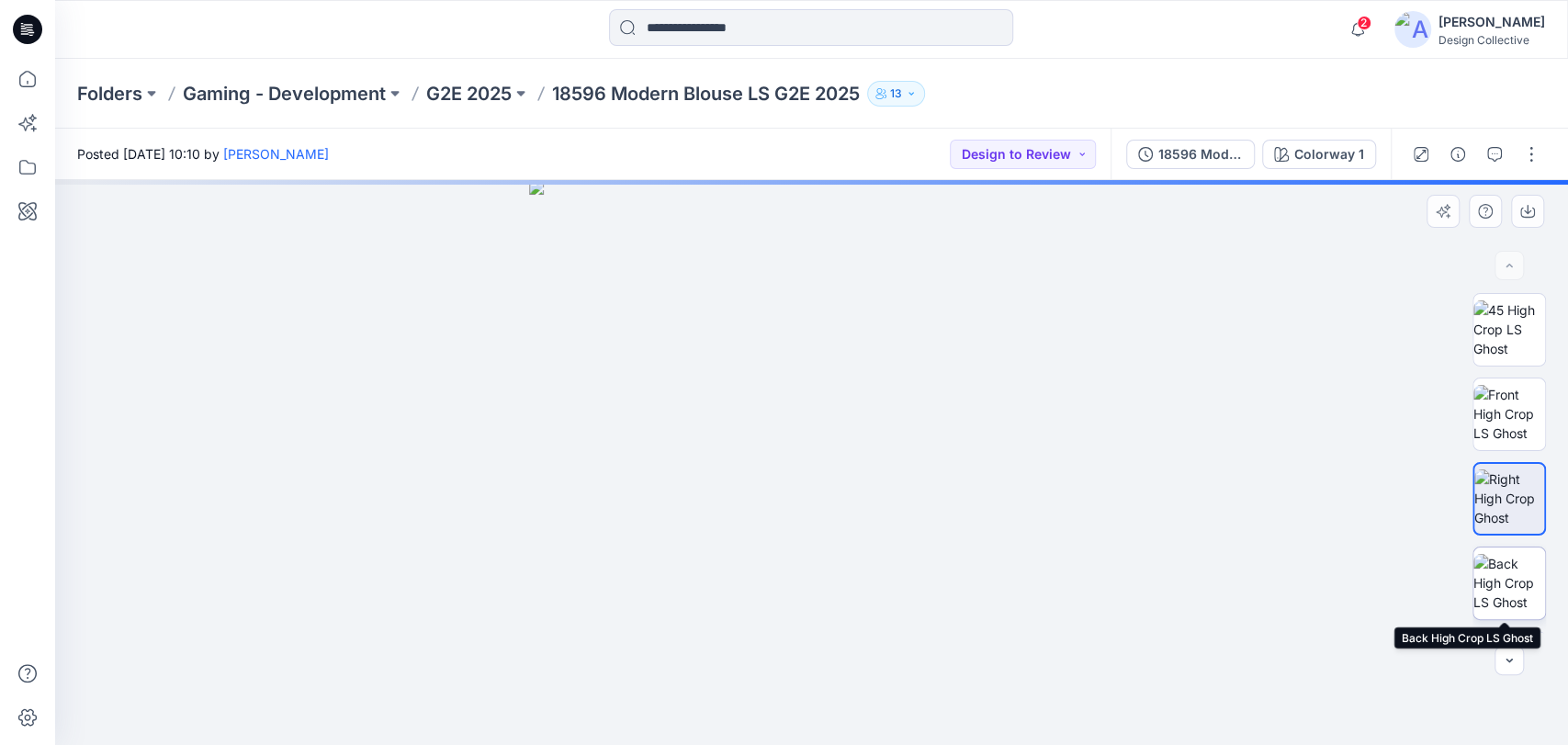
click at [1513, 588] on img at bounding box center [1509, 583] width 72 height 58
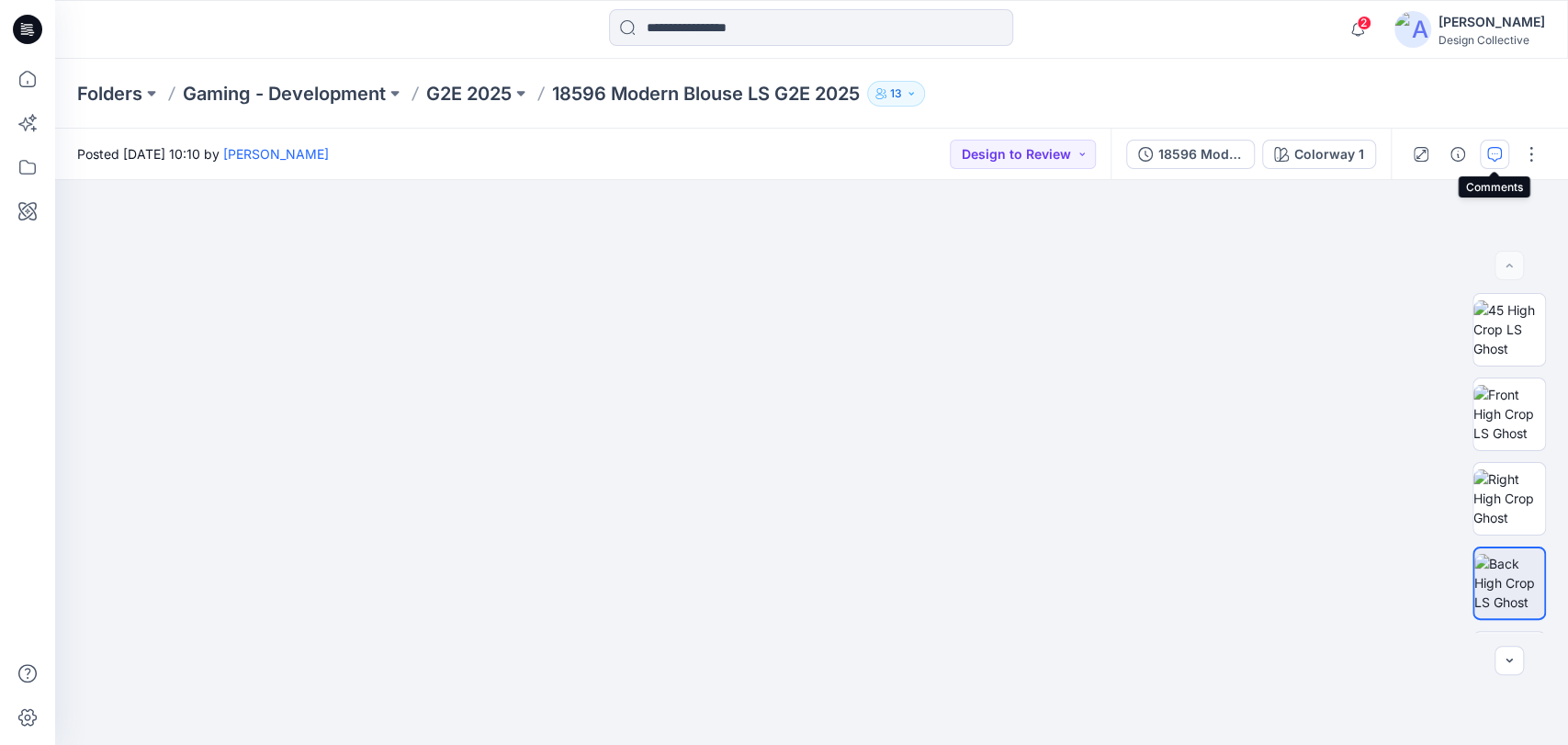
click at [1481, 153] on button "button" at bounding box center [1494, 155] width 30 height 30
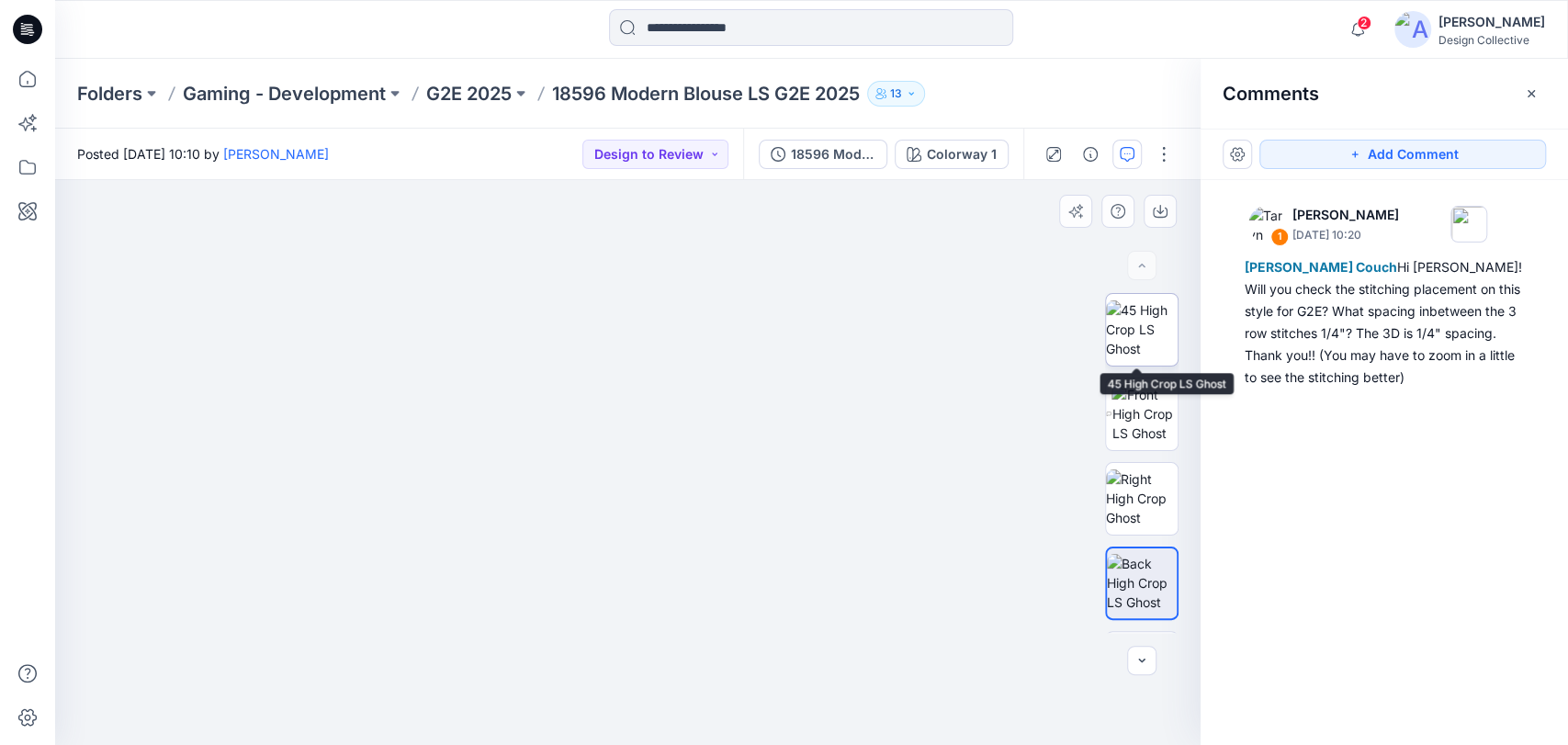
click at [1126, 332] on img at bounding box center [1141, 330] width 72 height 58
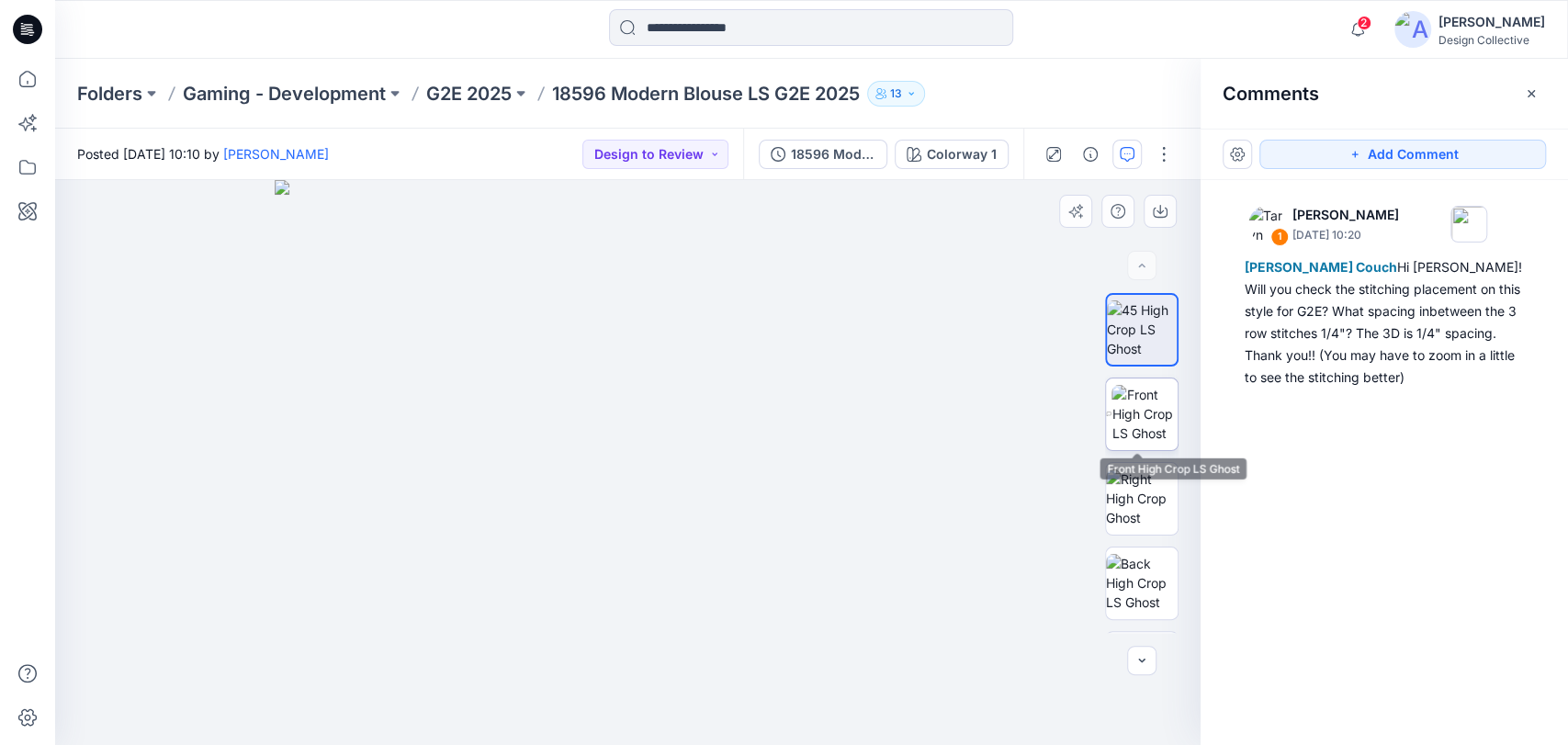
click at [1135, 417] on img at bounding box center [1144, 413] width 66 height 58
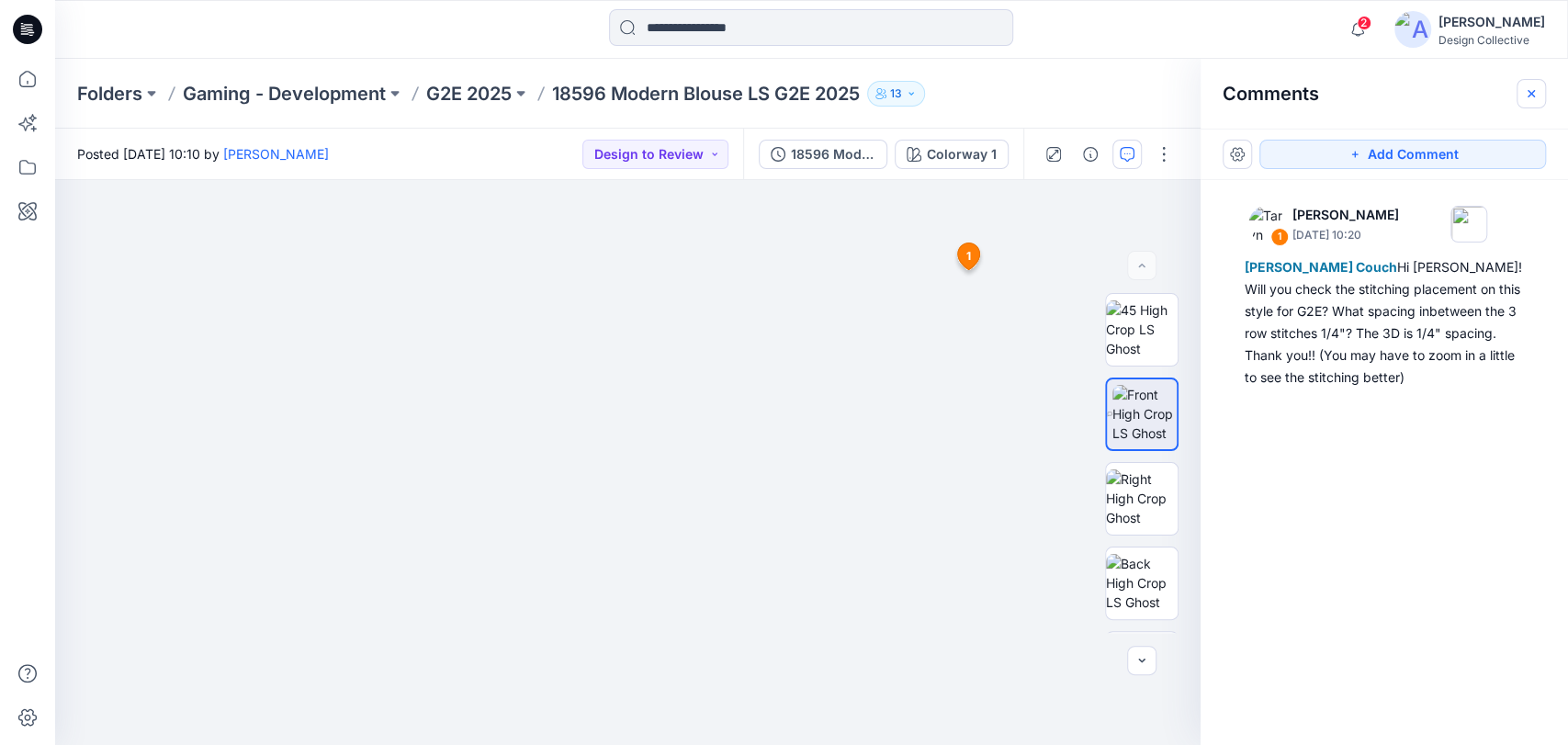
click at [1532, 96] on icon "button" at bounding box center [1531, 93] width 7 height 7
